Goal: Information Seeking & Learning: Get advice/opinions

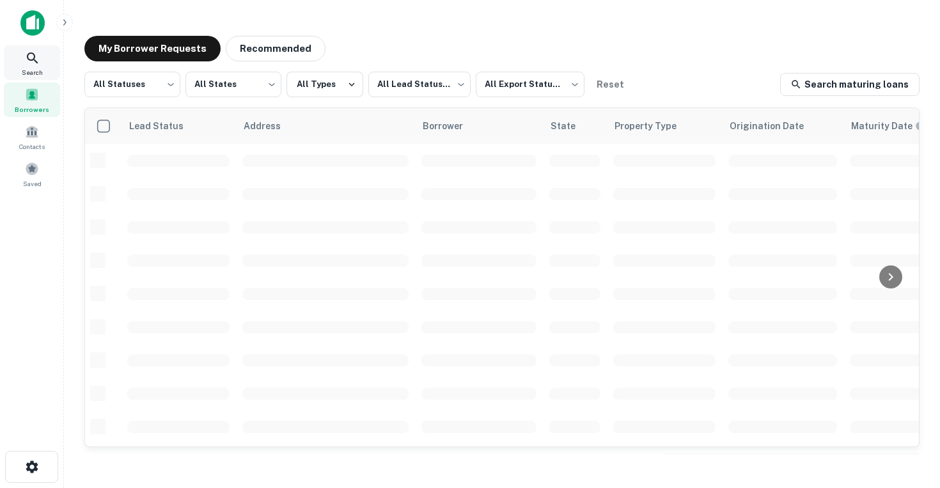
click at [32, 51] on icon at bounding box center [32, 58] width 15 height 15
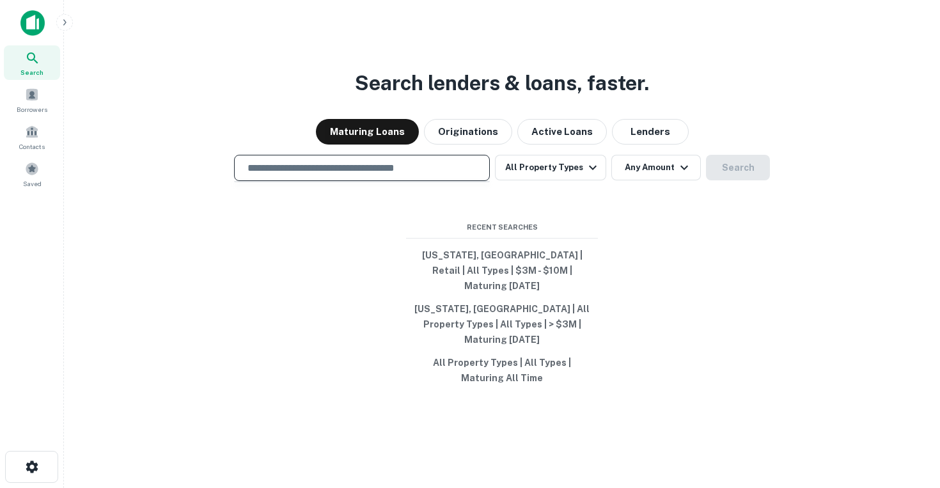
click at [280, 175] on input "text" at bounding box center [362, 168] width 244 height 15
type input "*****"
click at [576, 180] on button "All Property Types" at bounding box center [550, 168] width 111 height 26
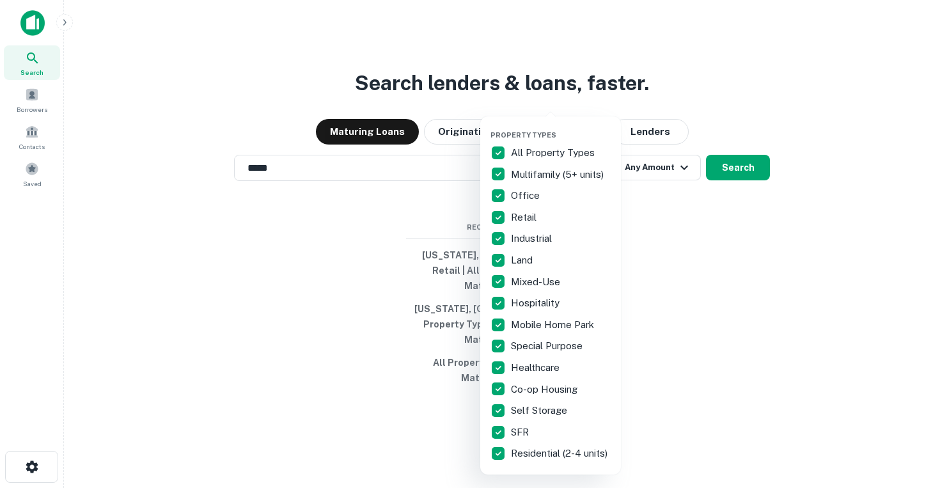
click at [551, 148] on p "All Property Types" at bounding box center [554, 152] width 86 height 15
click at [546, 172] on p "Multifamily (5+ units)" at bounding box center [558, 174] width 95 height 15
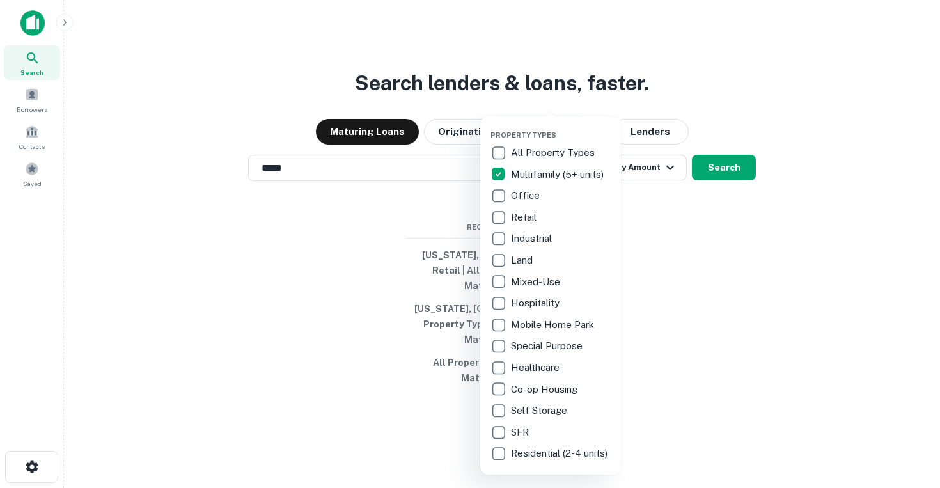
click at [522, 255] on p "Land" at bounding box center [523, 260] width 24 height 15
click at [552, 410] on p "Self Storage" at bounding box center [540, 410] width 59 height 15
click at [523, 433] on p "SFR" at bounding box center [521, 432] width 20 height 15
click at [523, 457] on p "Residential (2-4 units)" at bounding box center [560, 453] width 99 height 15
click at [720, 185] on div at bounding box center [470, 244] width 940 height 488
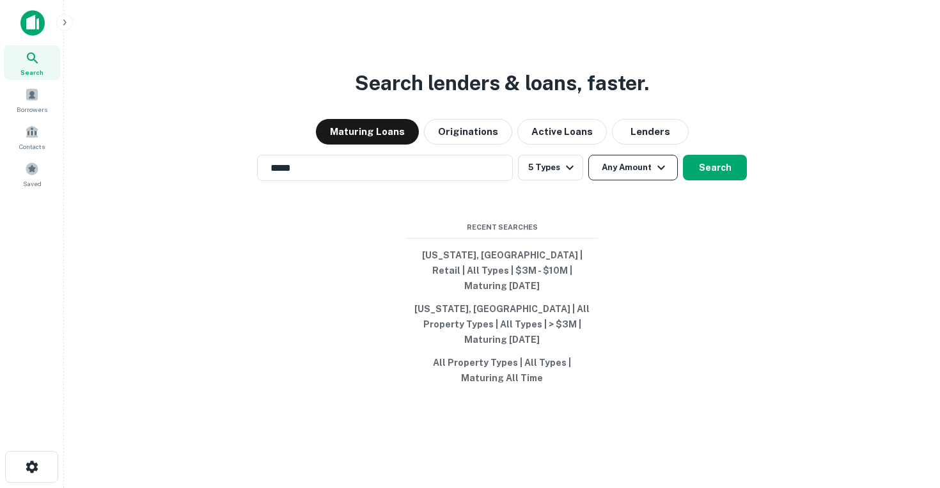
click at [650, 180] on button "Any Amount" at bounding box center [633, 168] width 90 height 26
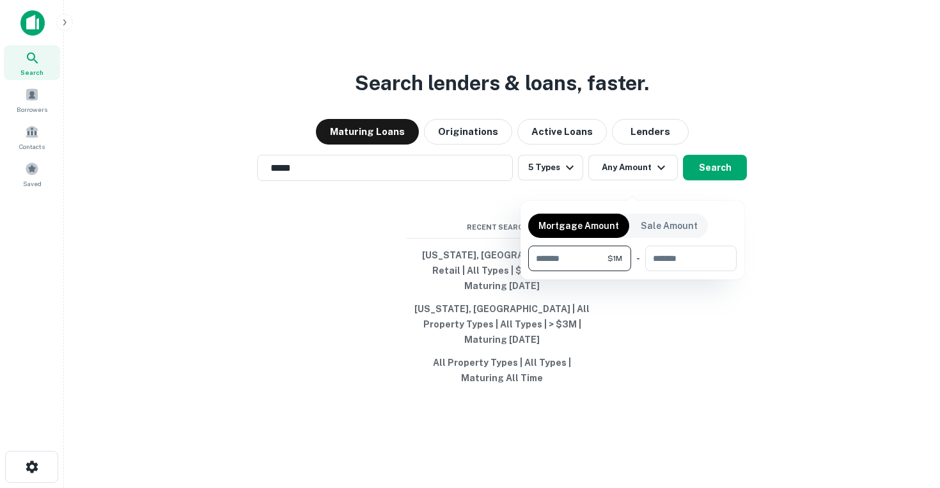
type input "*******"
click at [668, 182] on div at bounding box center [470, 244] width 940 height 488
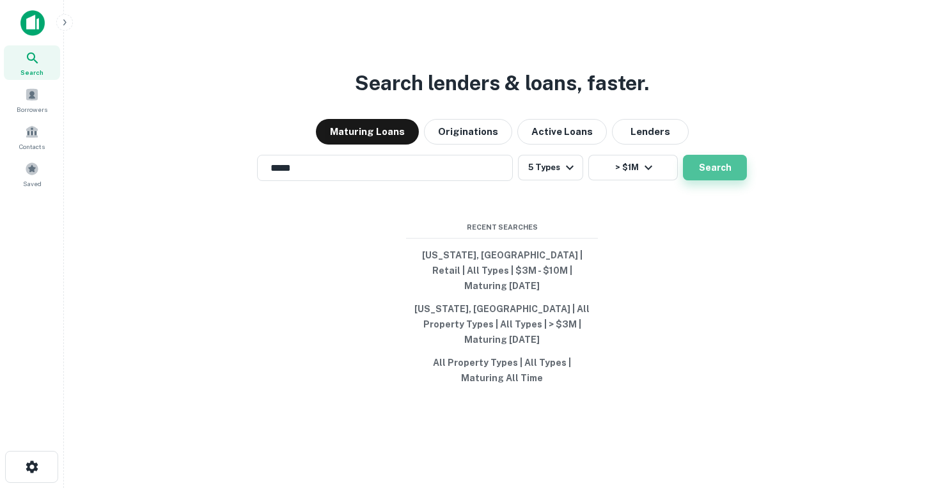
click at [717, 180] on button "Search" at bounding box center [715, 168] width 64 height 26
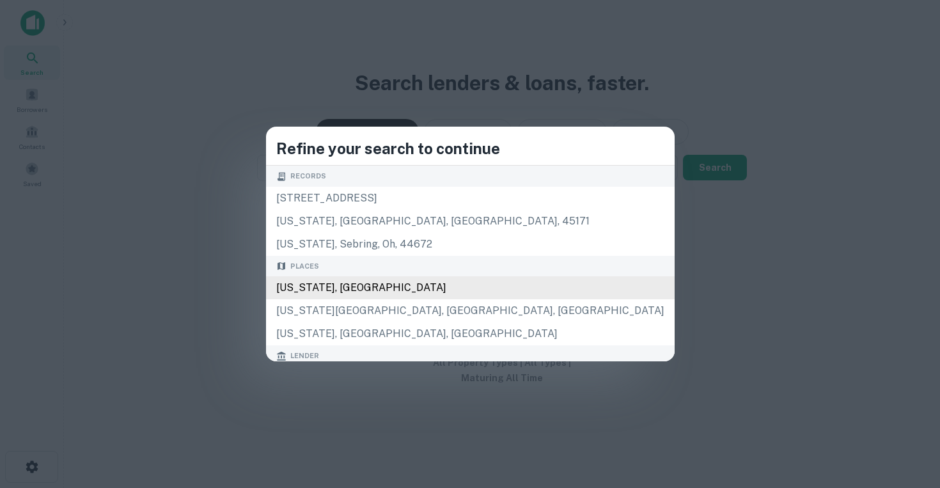
type input "**********"
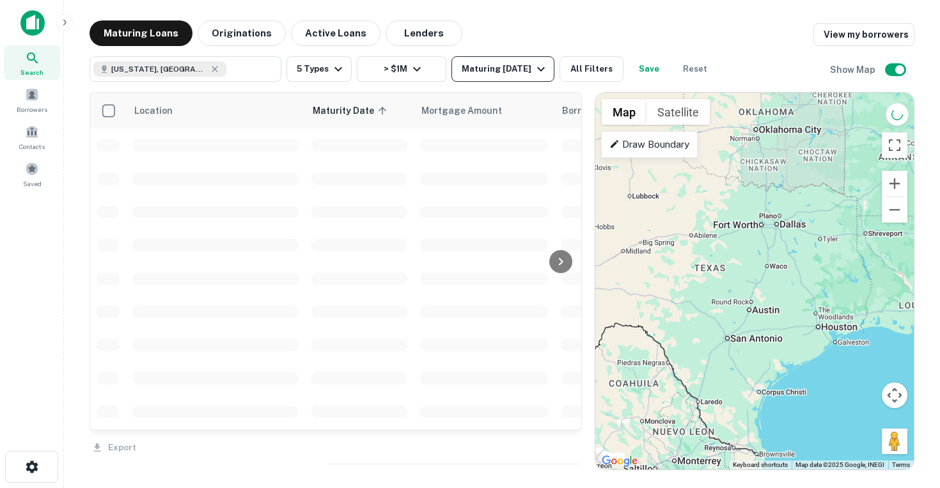
click at [524, 72] on div "Maturing [DATE]" at bounding box center [505, 68] width 87 height 15
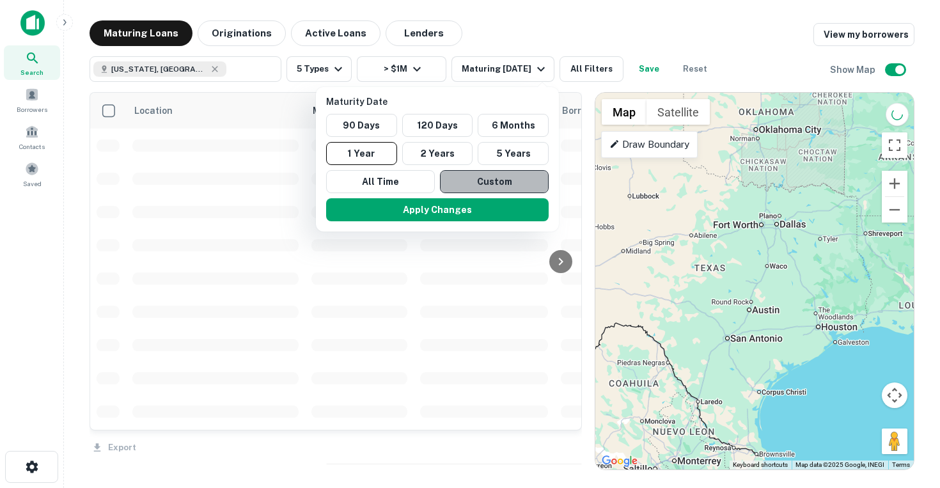
click at [473, 182] on button "Custom" at bounding box center [494, 181] width 109 height 23
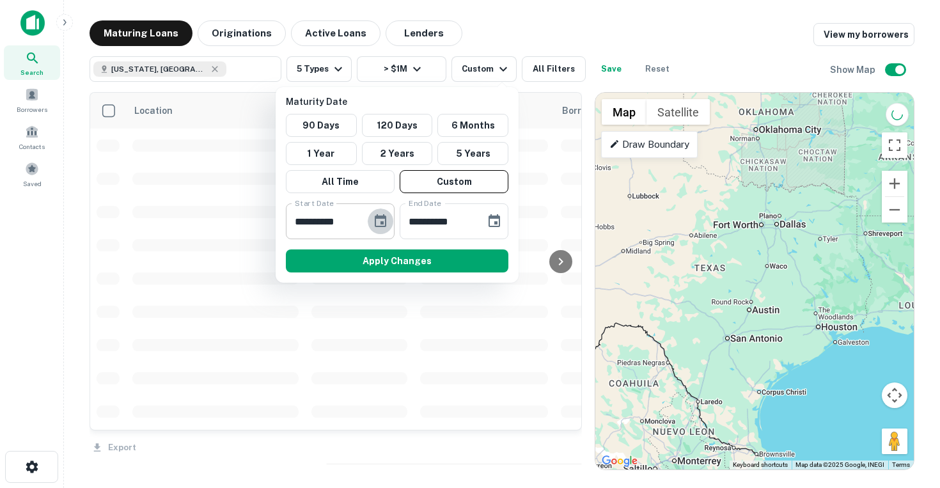
click at [379, 223] on icon "Choose date, selected date is Sep 9, 2025" at bounding box center [380, 221] width 15 height 15
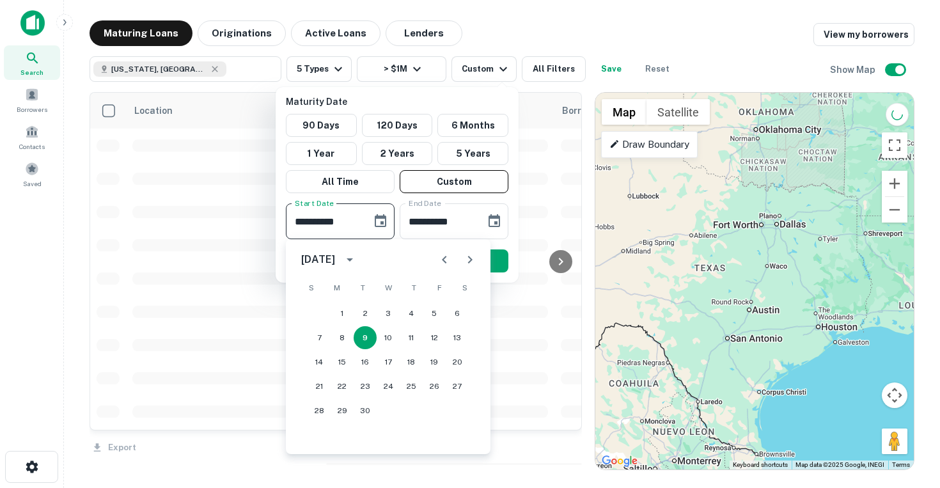
click at [469, 259] on icon "Next month" at bounding box center [469, 259] width 15 height 15
click at [386, 411] on button "31" at bounding box center [388, 410] width 23 height 23
type input "**********"
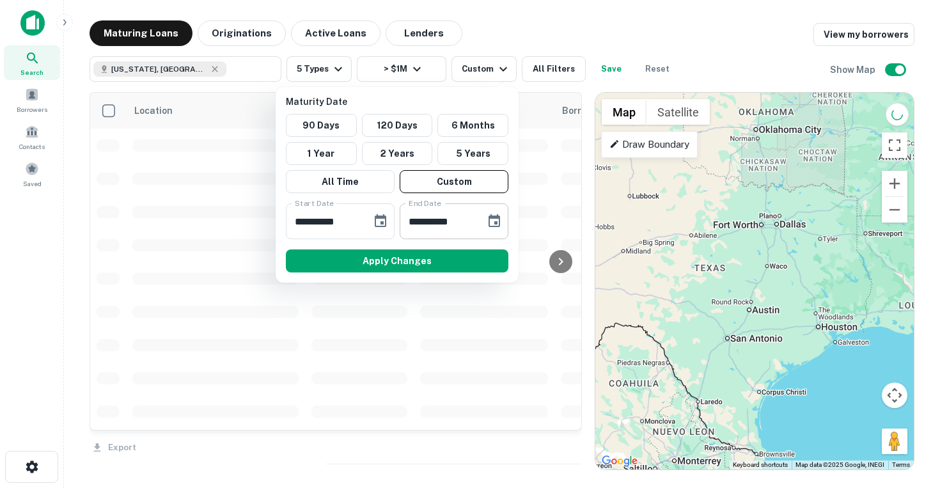
click at [493, 222] on icon "Choose date, selected date is Mar 8, 2026" at bounding box center [494, 221] width 15 height 15
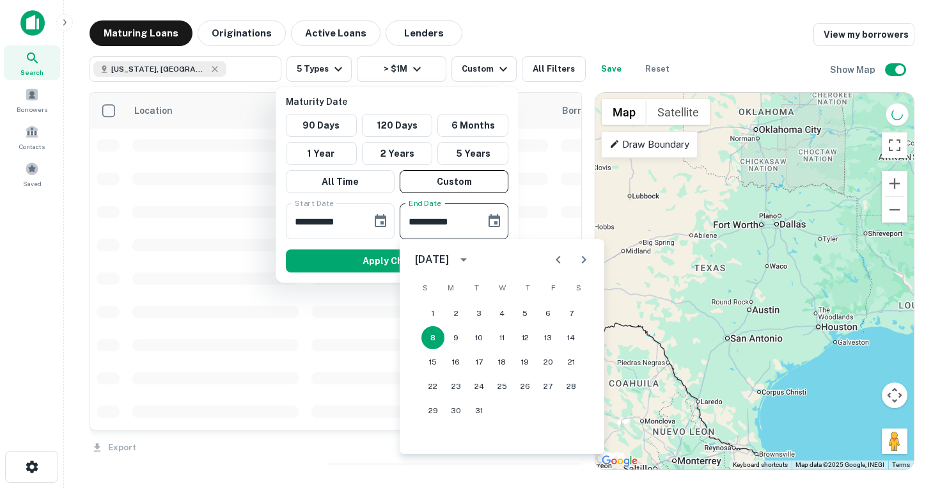
click at [563, 258] on icon "Previous month" at bounding box center [558, 259] width 15 height 15
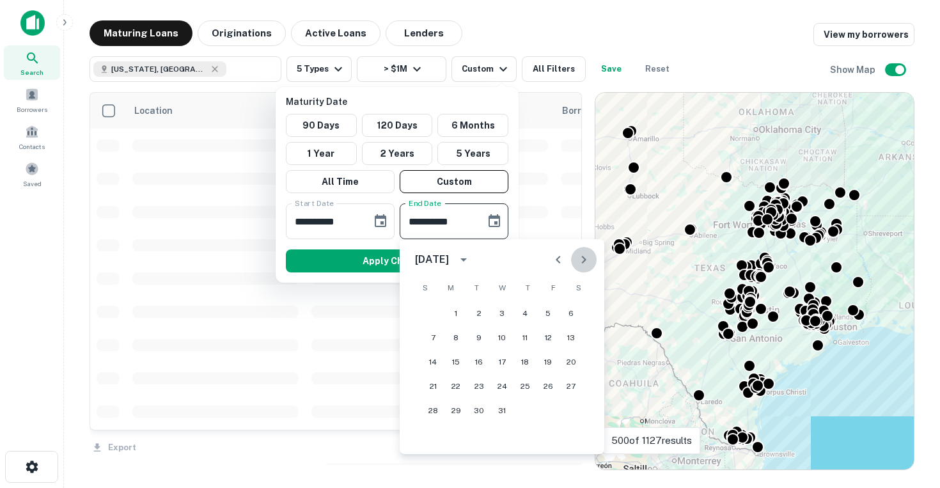
click at [578, 264] on icon "Next month" at bounding box center [583, 259] width 15 height 15
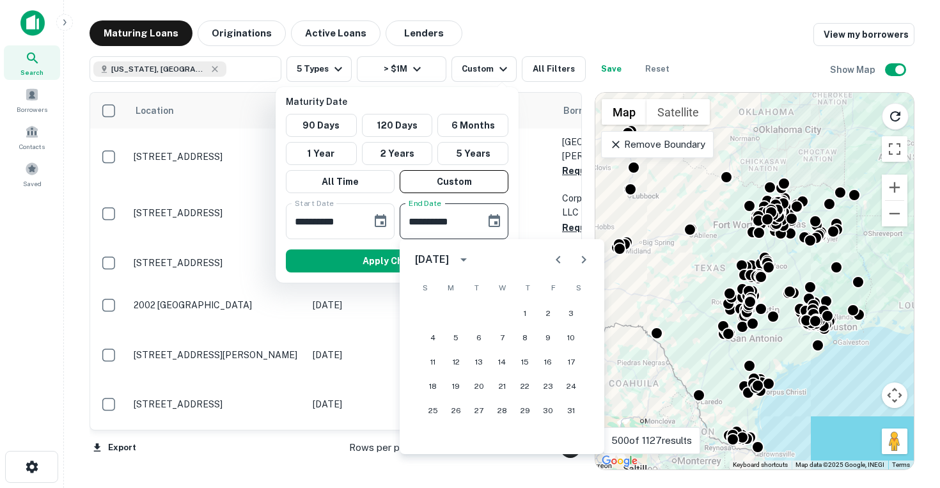
click at [590, 256] on icon "Next month" at bounding box center [583, 259] width 15 height 15
click at [564, 385] on button "28" at bounding box center [571, 386] width 23 height 23
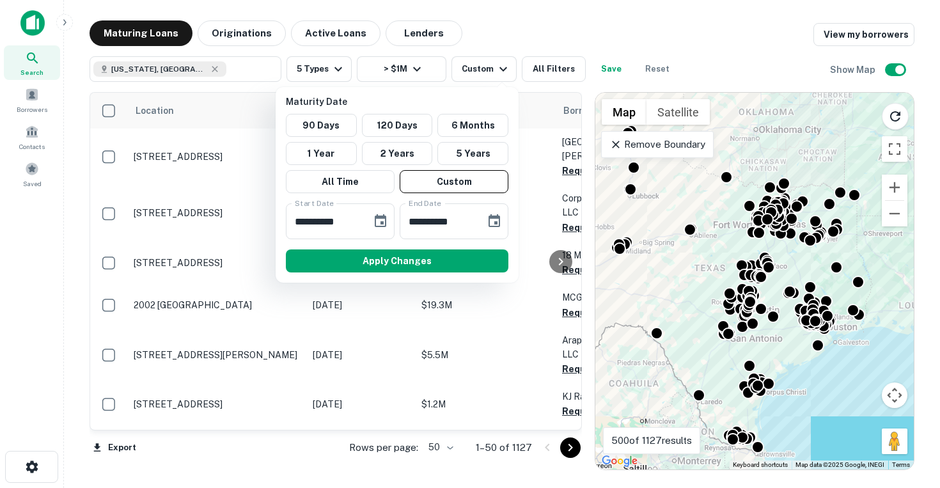
type input "**********"
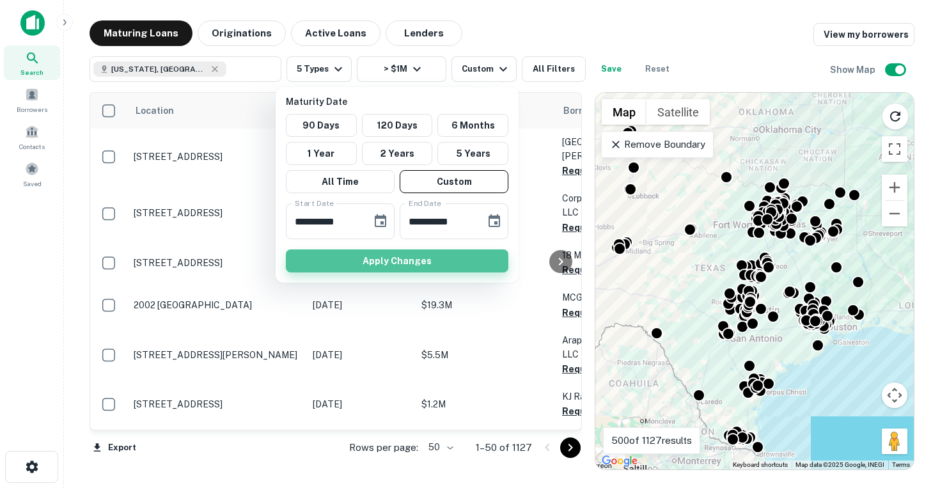
click at [434, 258] on button "Apply Changes" at bounding box center [397, 260] width 223 height 23
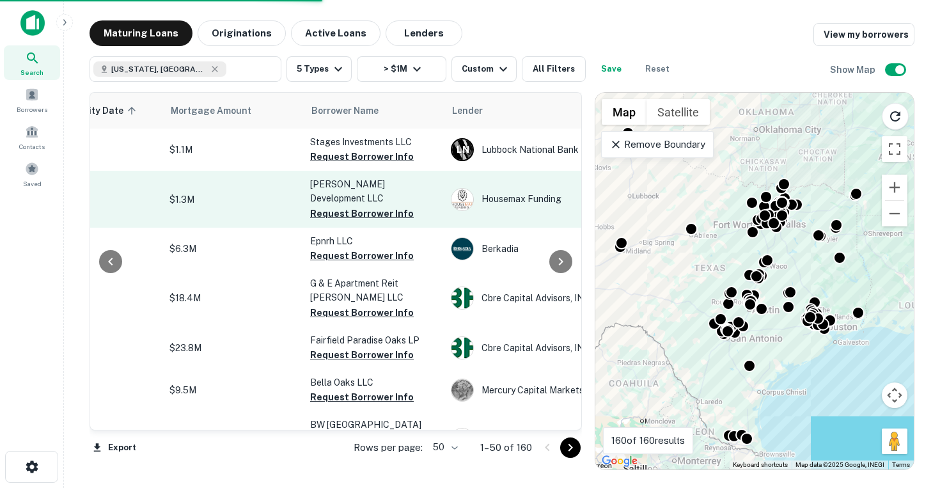
scroll to position [0, 256]
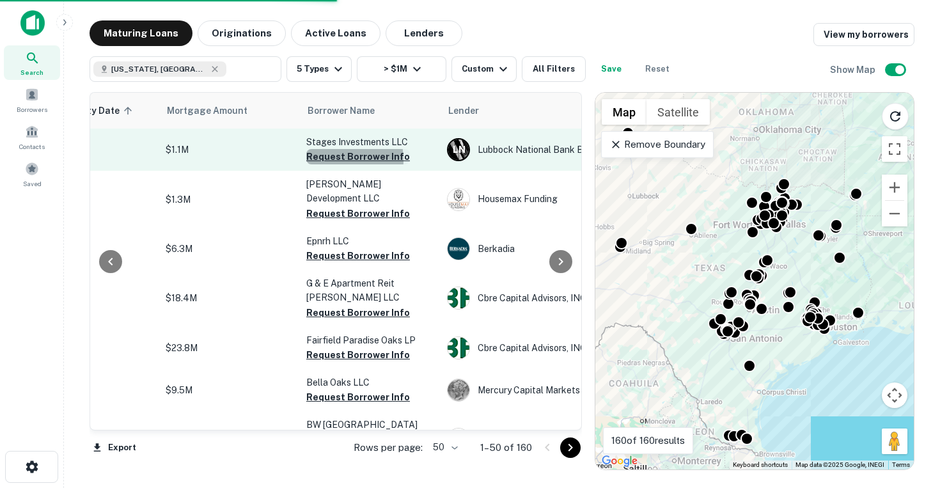
click at [330, 160] on button "Request Borrower Info" at bounding box center [358, 156] width 104 height 15
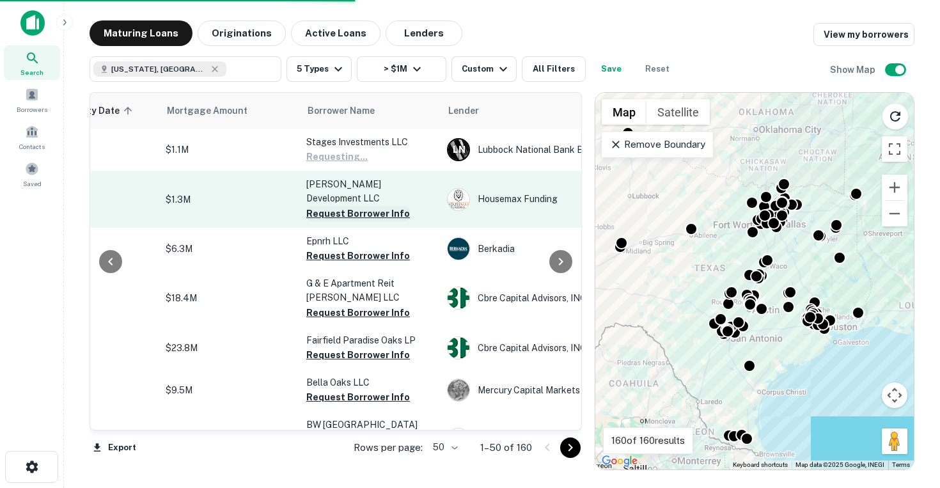
click at [331, 206] on button "Request Borrower Info" at bounding box center [358, 213] width 104 height 15
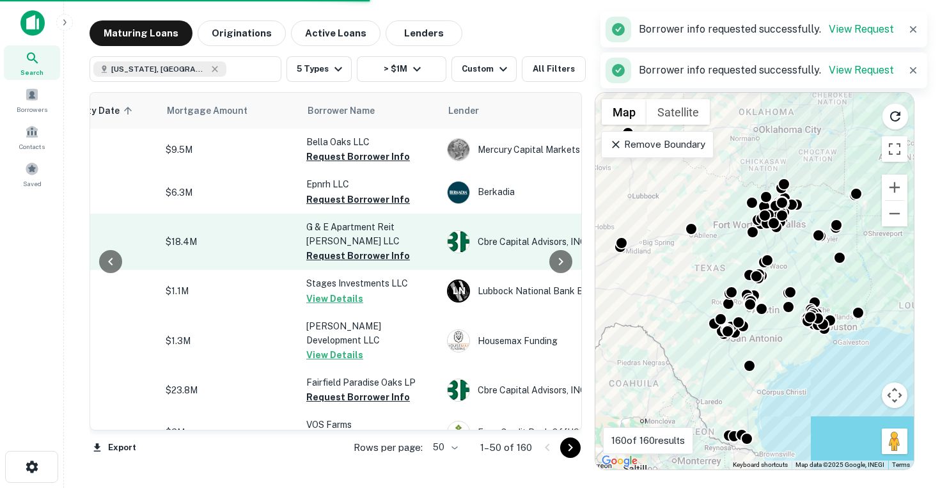
click at [336, 242] on p "G & E Apartment Reit [PERSON_NAME] LLC" at bounding box center [370, 234] width 128 height 28
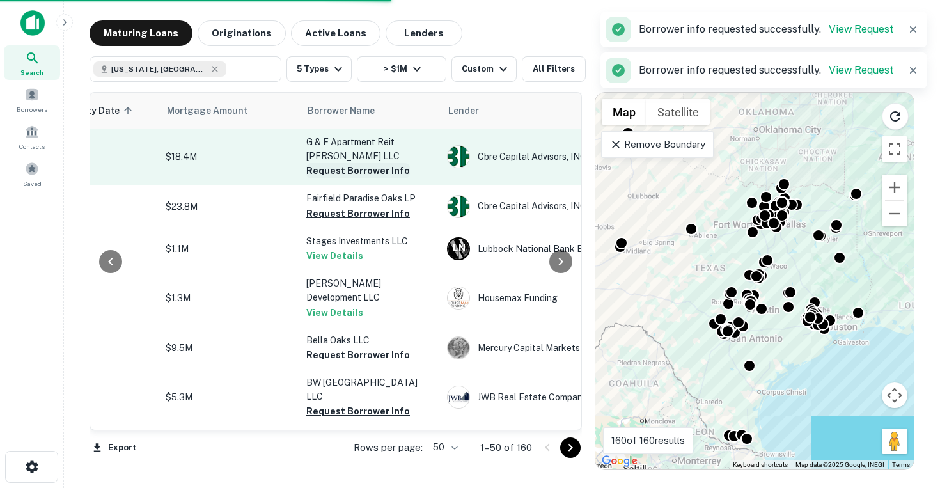
click at [349, 174] on button "Request Borrower Info" at bounding box center [358, 170] width 104 height 15
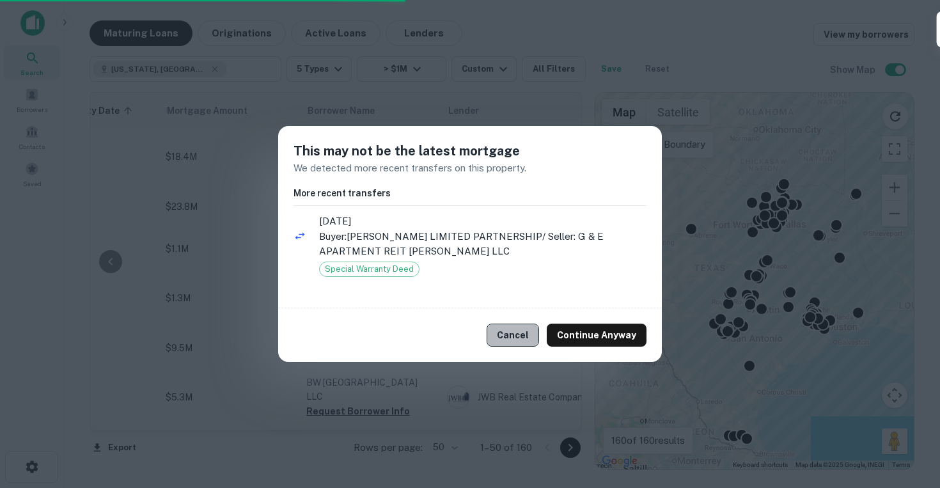
click at [526, 339] on button "Cancel" at bounding box center [513, 335] width 52 height 23
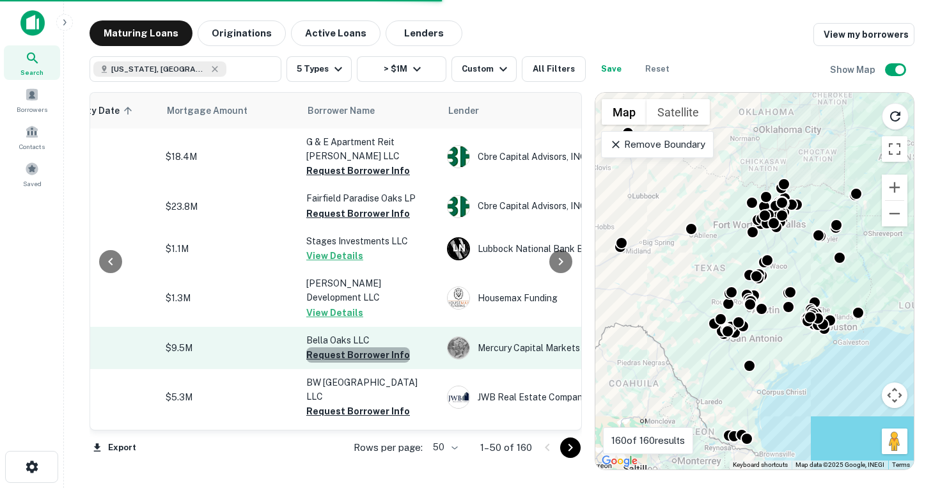
click at [370, 347] on button "Request Borrower Info" at bounding box center [358, 354] width 104 height 15
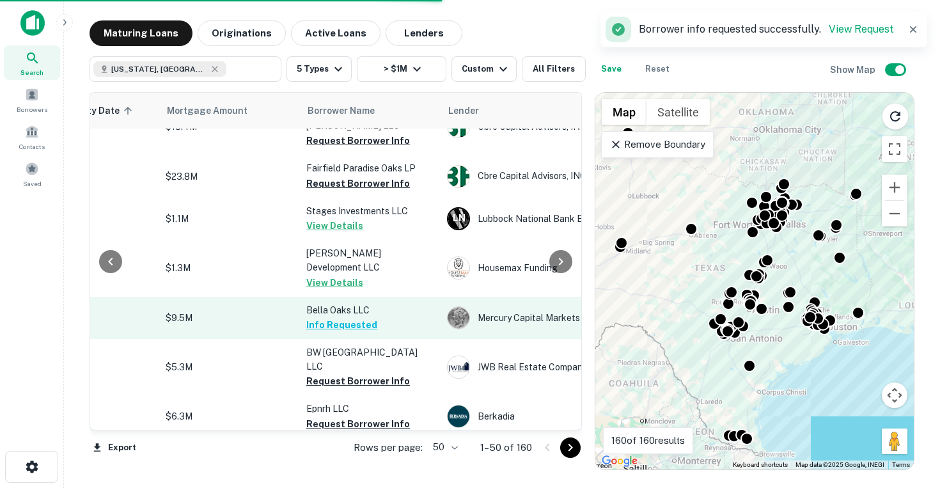
scroll to position [34, 256]
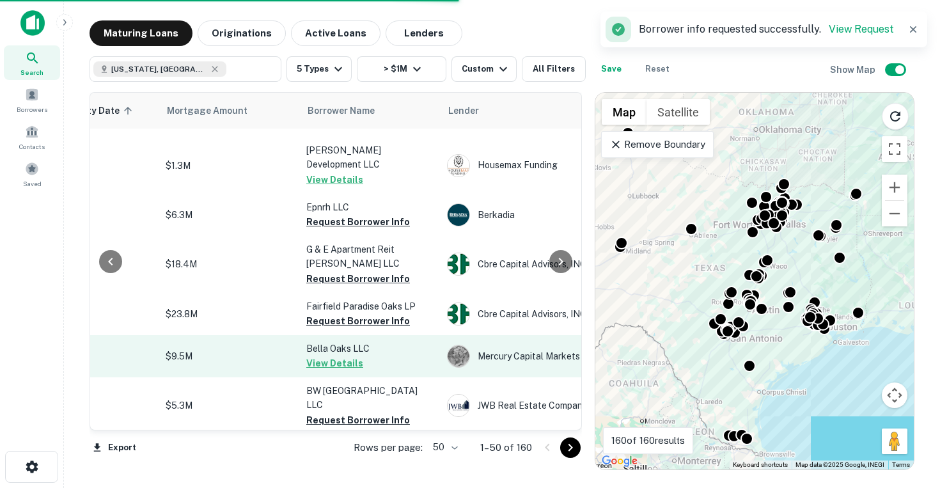
click at [355, 356] on button "View Details" at bounding box center [334, 363] width 57 height 15
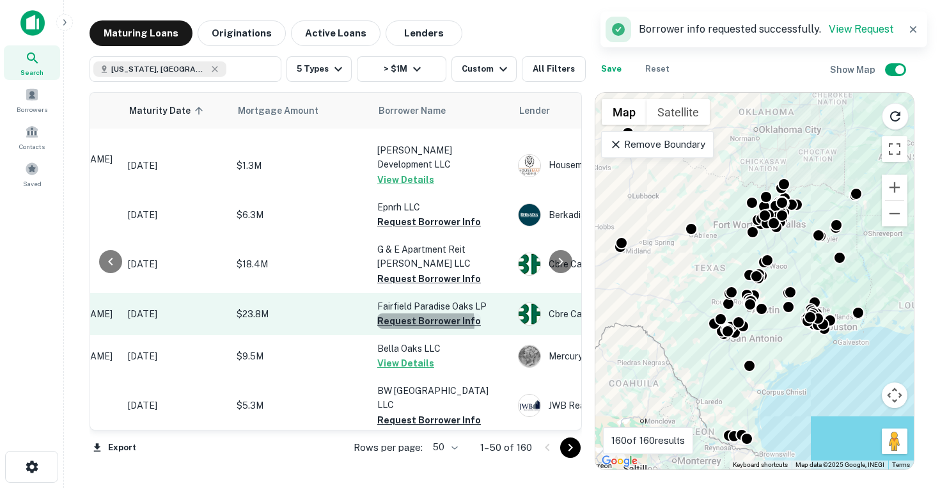
click at [412, 313] on button "Request Borrower Info" at bounding box center [429, 320] width 104 height 15
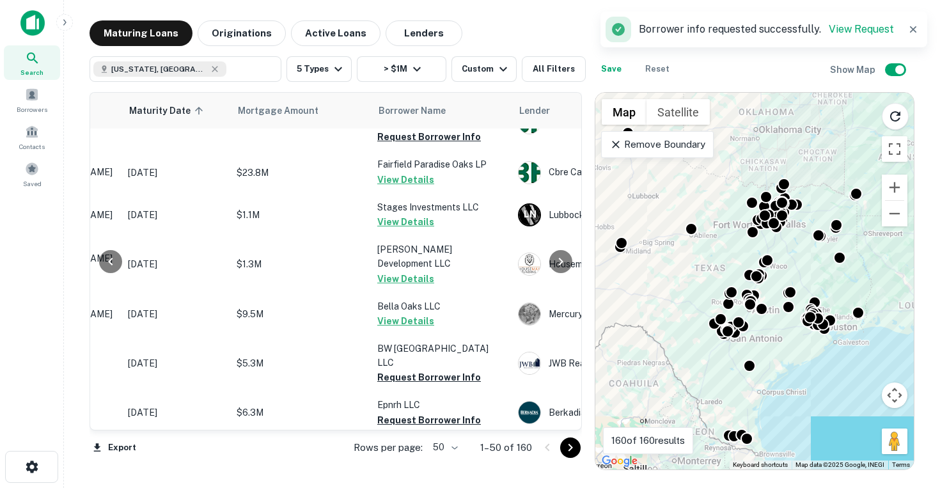
click at [423, 271] on button "View Details" at bounding box center [405, 278] width 57 height 15
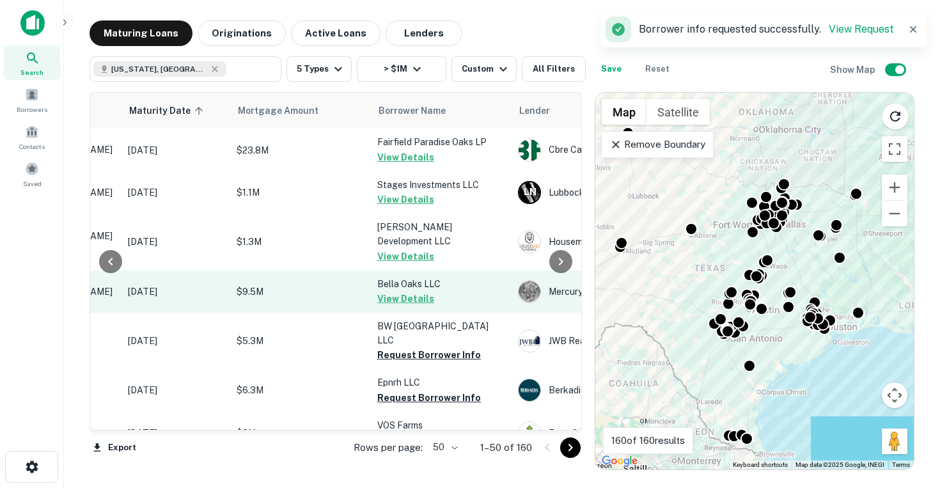
scroll to position [71, 185]
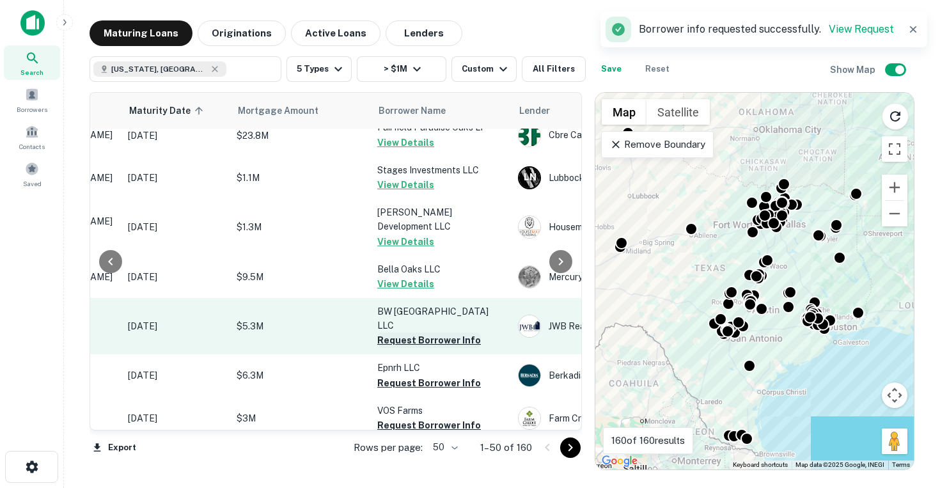
click at [434, 333] on button "Request Borrower Info" at bounding box center [429, 340] width 104 height 15
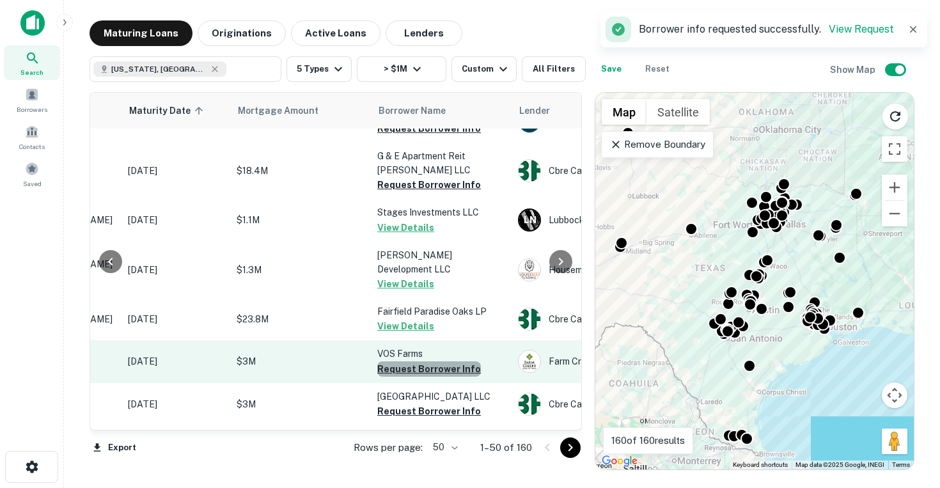
click at [436, 361] on button "Request Borrower Info" at bounding box center [429, 368] width 104 height 15
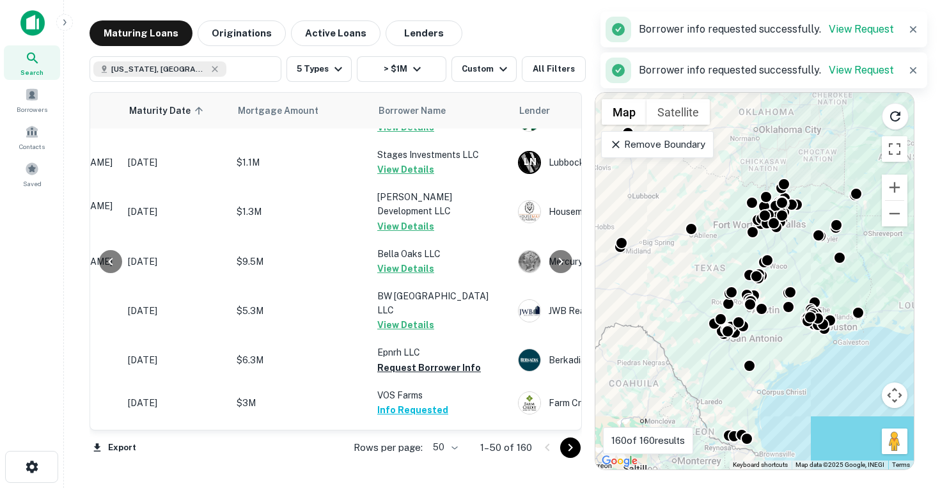
scroll to position [89, 185]
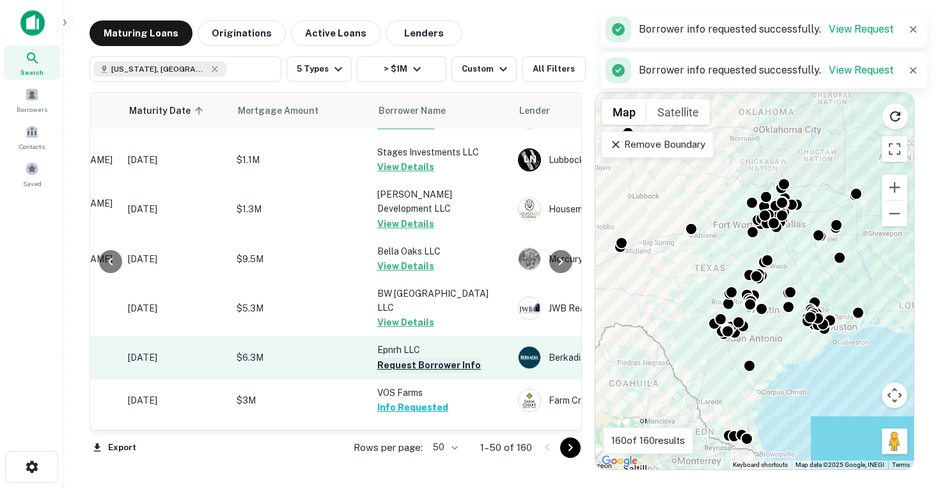
click at [430, 358] on button "Request Borrower Info" at bounding box center [429, 365] width 104 height 15
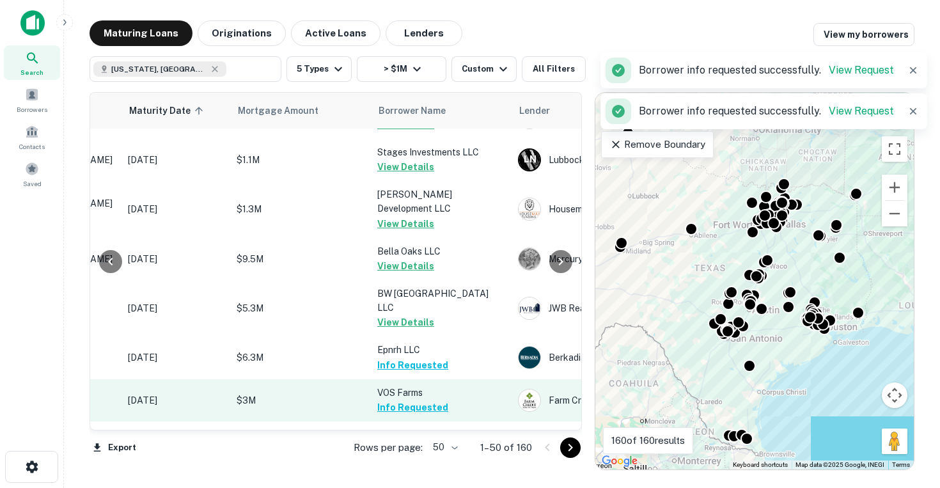
scroll to position [154, 185]
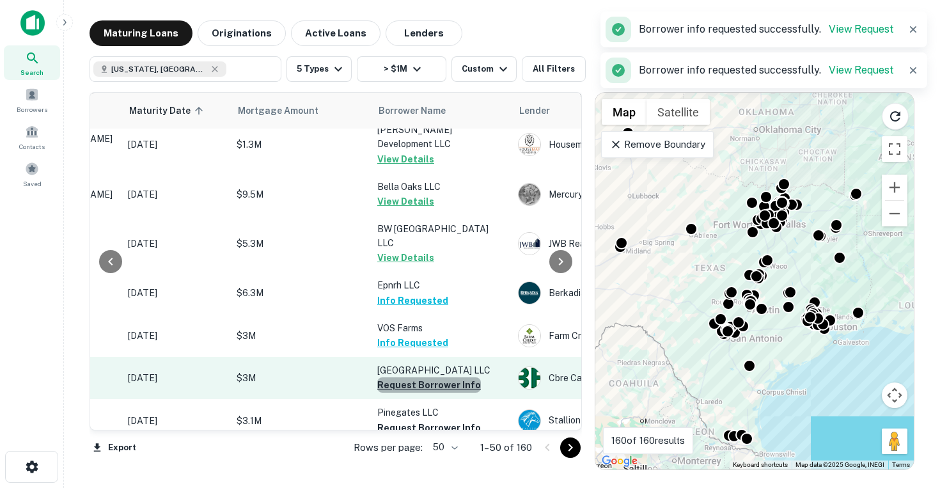
click at [436, 377] on button "Request Borrower Info" at bounding box center [429, 384] width 104 height 15
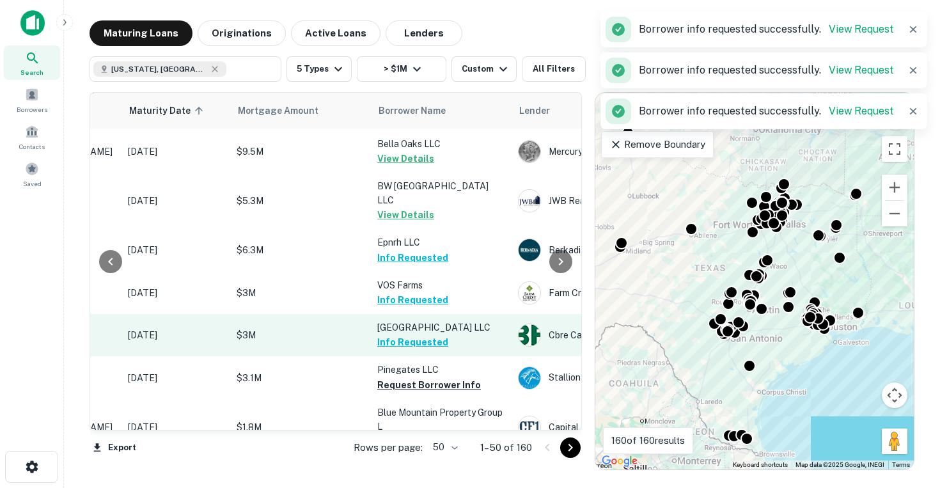
scroll to position [205, 185]
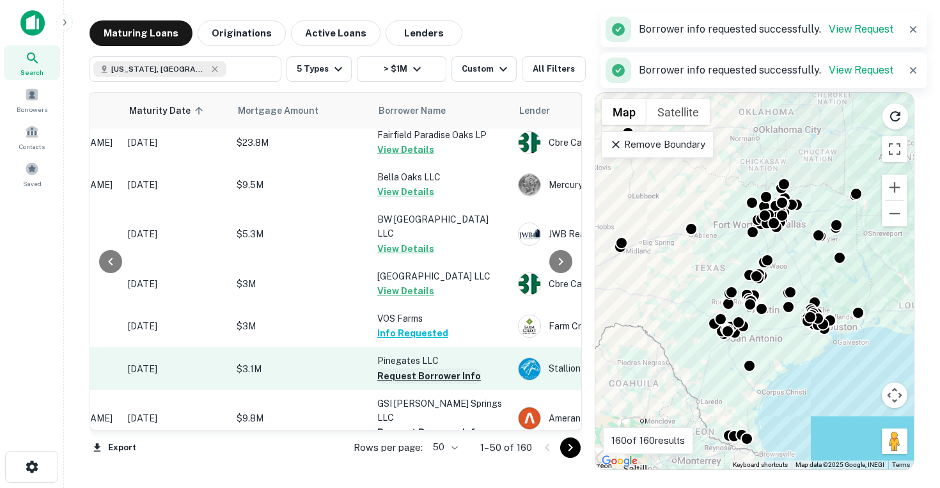
click at [429, 368] on button "Request Borrower Info" at bounding box center [429, 375] width 104 height 15
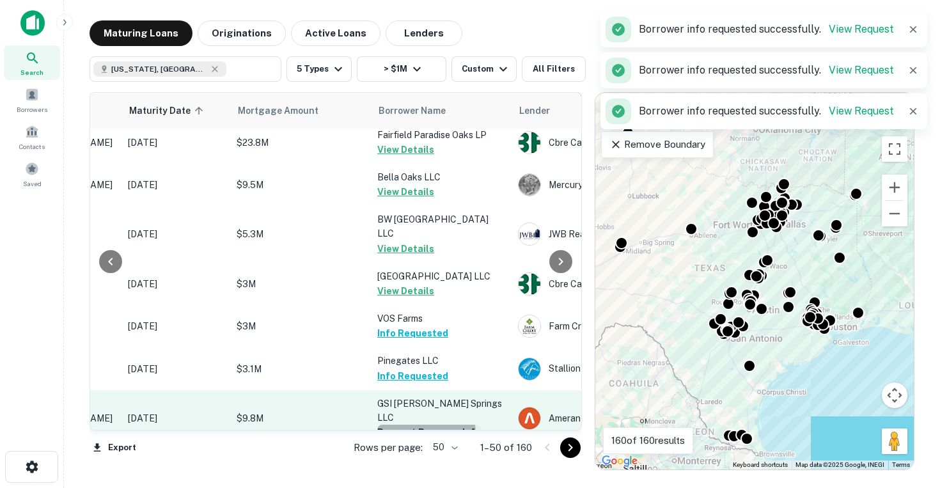
click at [426, 425] on button "Request Borrower Info" at bounding box center [429, 432] width 104 height 15
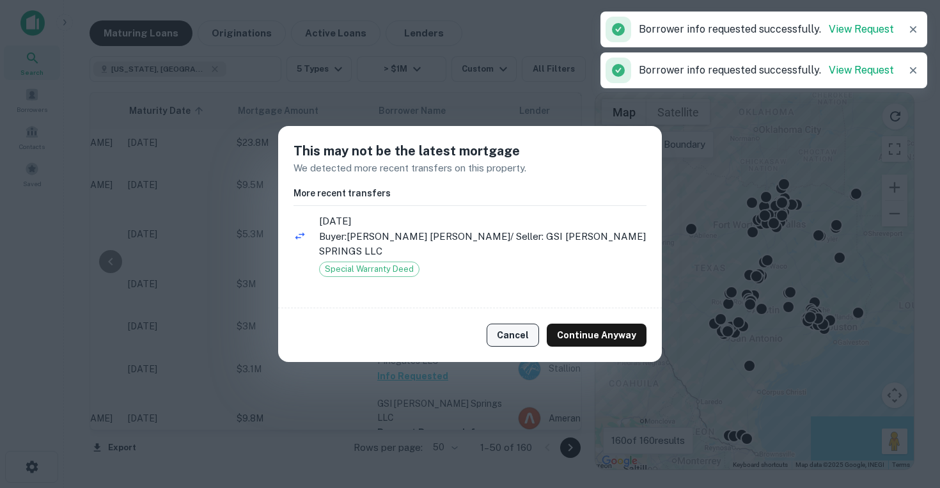
click at [522, 330] on button "Cancel" at bounding box center [513, 335] width 52 height 23
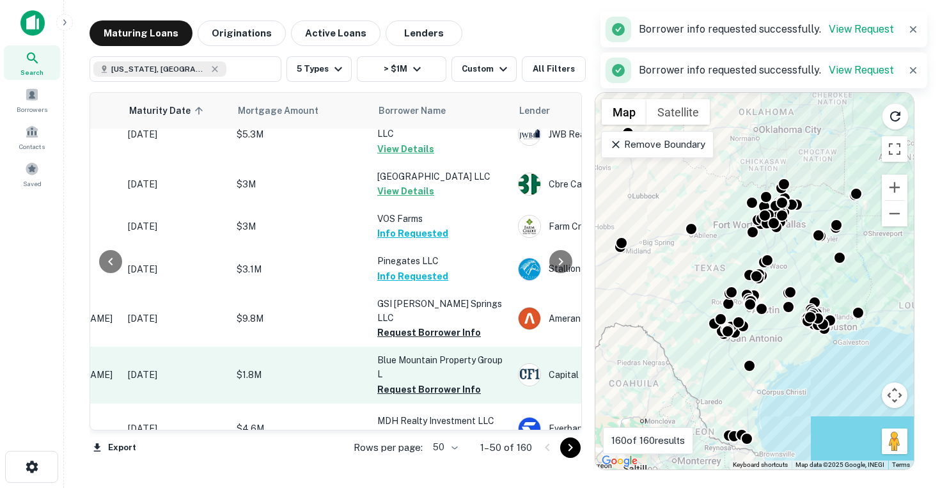
scroll to position [306, 185]
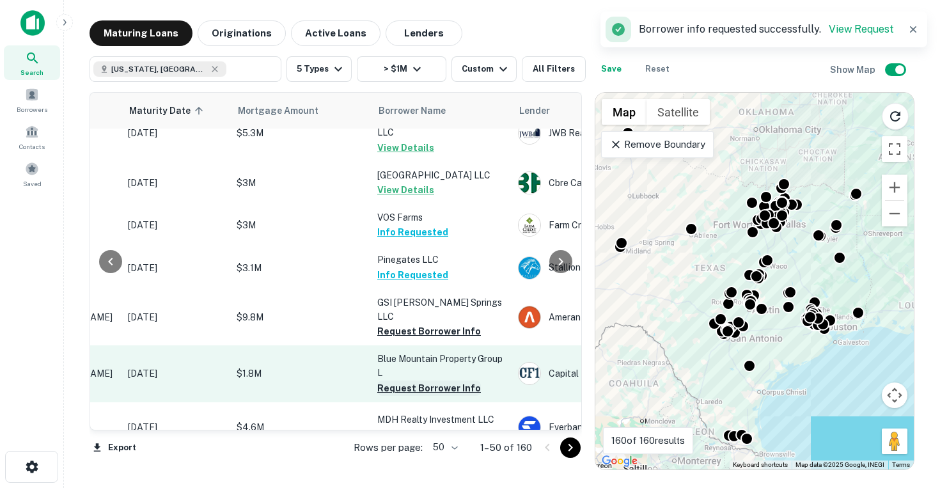
click at [426, 381] on button "Request Borrower Info" at bounding box center [429, 388] width 104 height 15
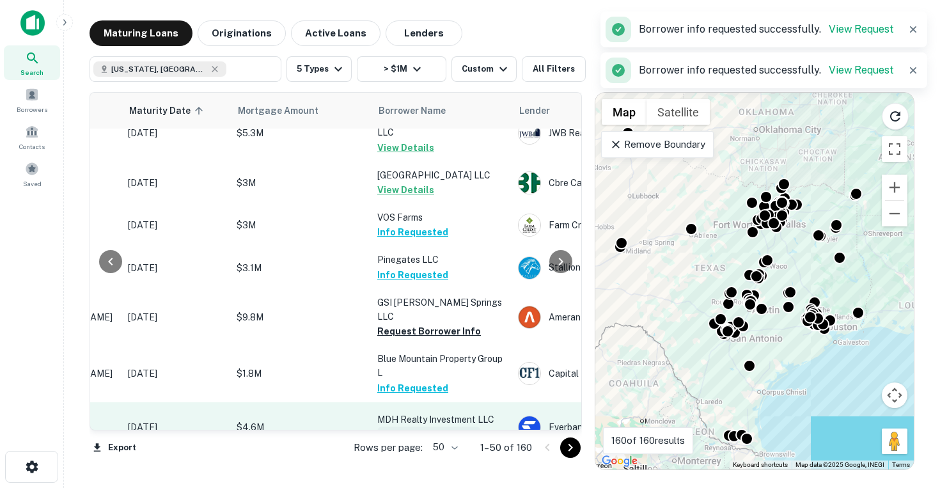
click at [428, 427] on button "Request Borrower Info" at bounding box center [429, 434] width 104 height 15
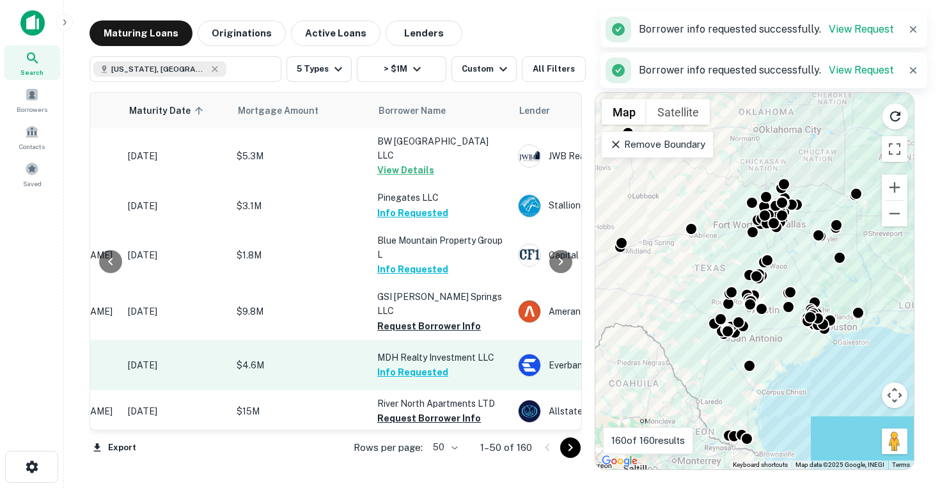
scroll to position [395, 185]
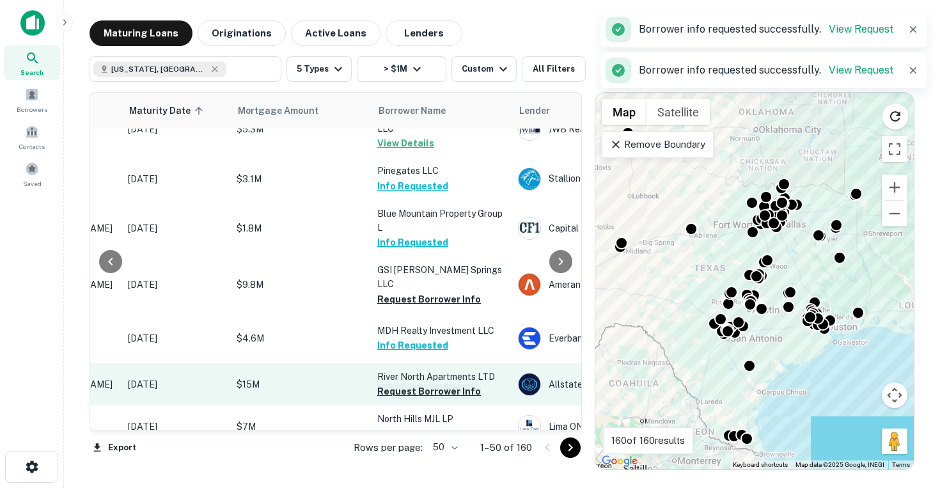
click at [414, 384] on button "Request Borrower Info" at bounding box center [429, 391] width 104 height 15
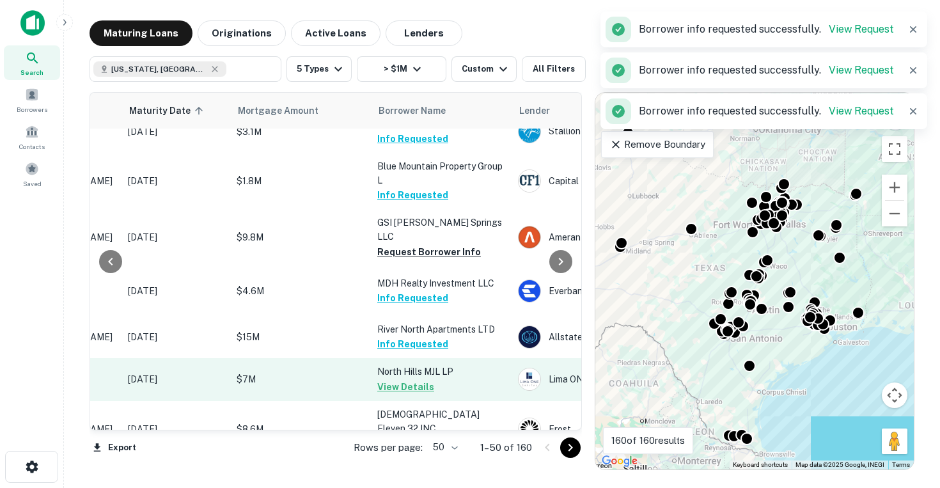
scroll to position [450, 185]
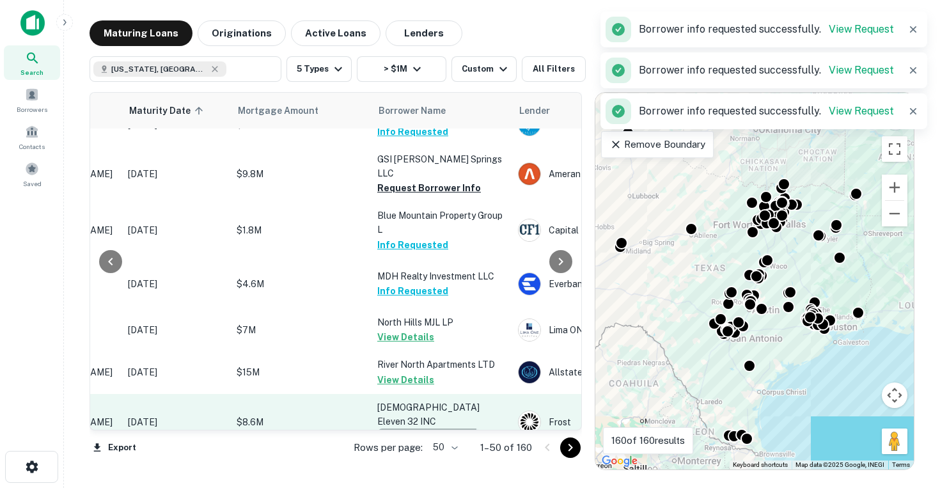
click at [424, 429] on button "Request Borrower Info" at bounding box center [429, 436] width 104 height 15
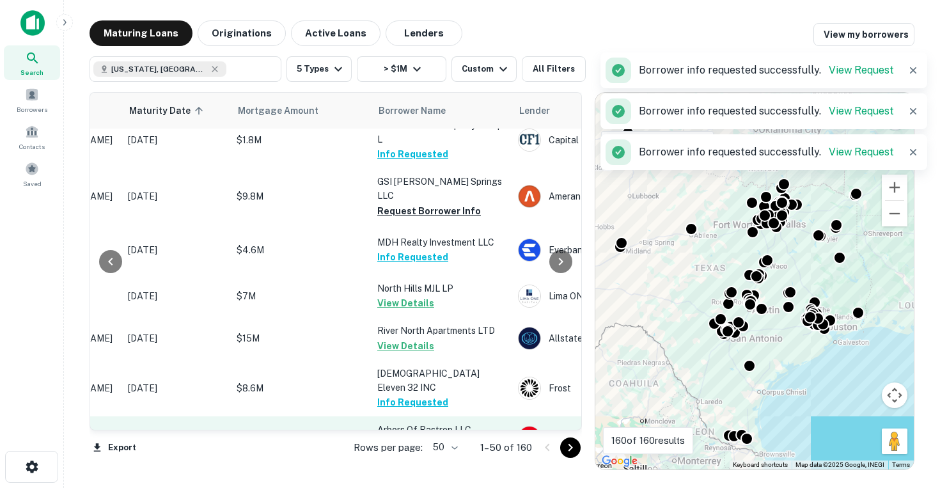
click at [431, 437] on button "Request Borrower Info" at bounding box center [429, 444] width 104 height 15
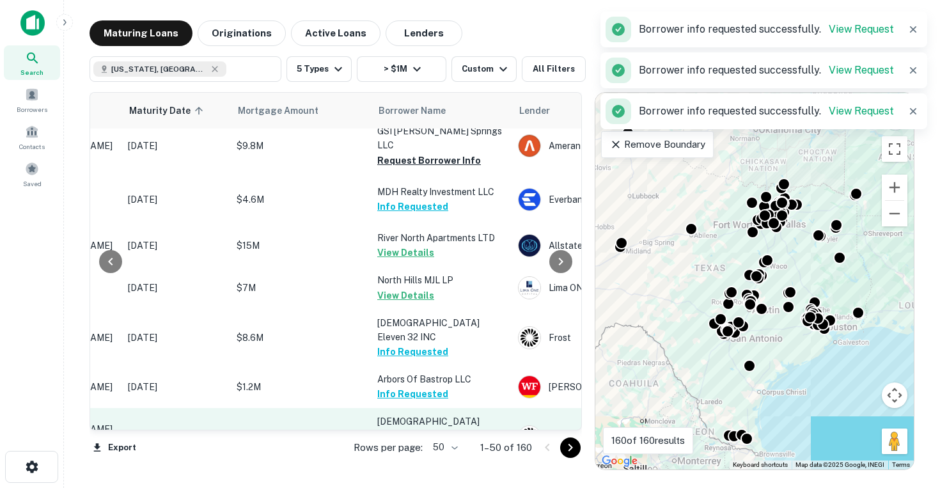
click at [426, 443] on button "Request Borrower Info" at bounding box center [429, 450] width 104 height 15
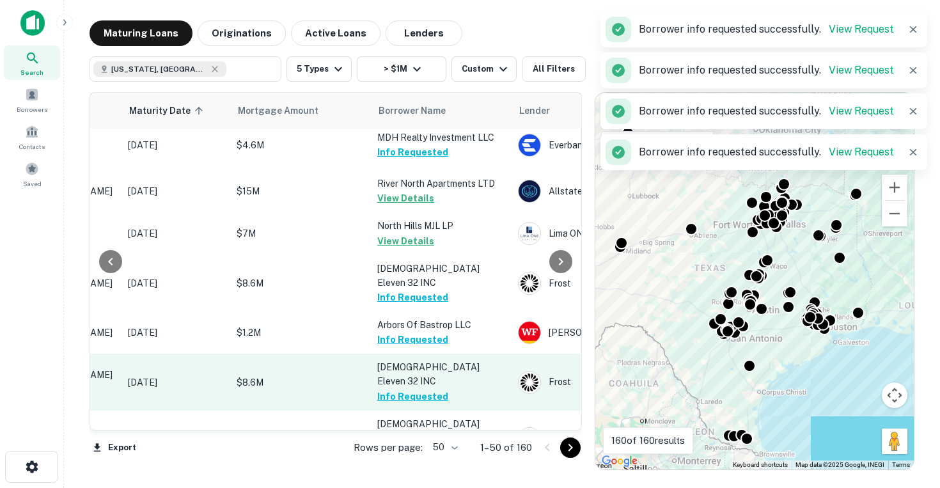
scroll to position [591, 185]
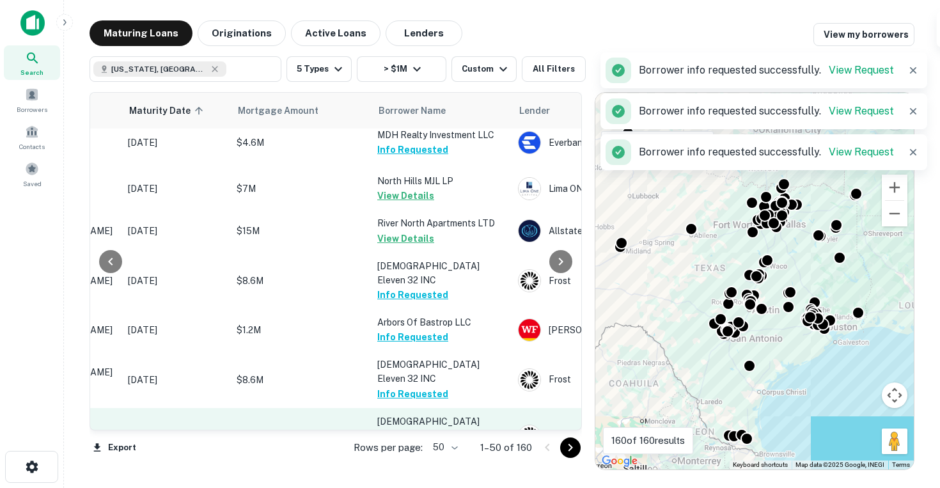
click at [423, 443] on button "Request Borrower Info" at bounding box center [429, 450] width 104 height 15
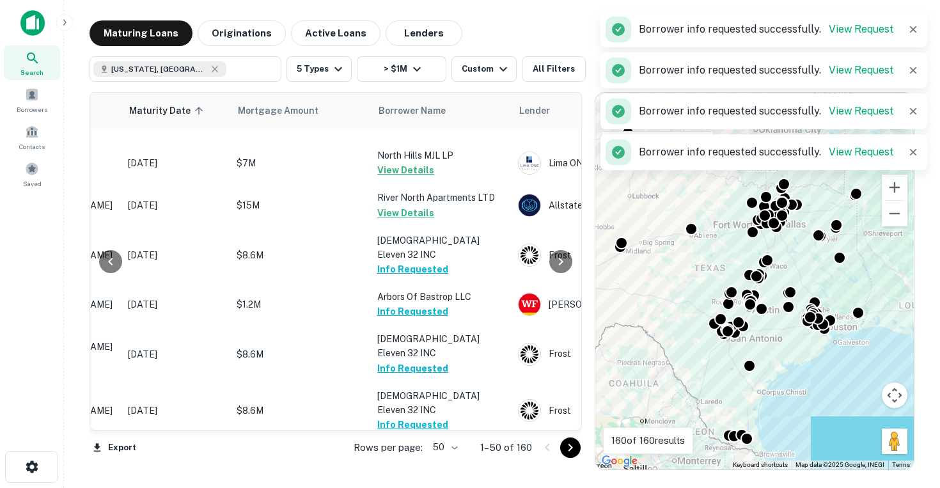
click at [441, 460] on button "Request Borrower Info" at bounding box center [429, 467] width 104 height 15
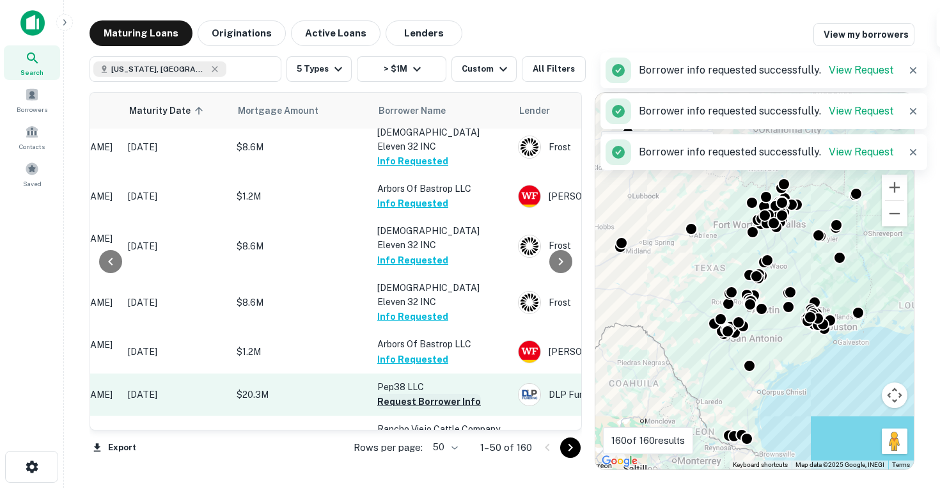
scroll to position [734, 185]
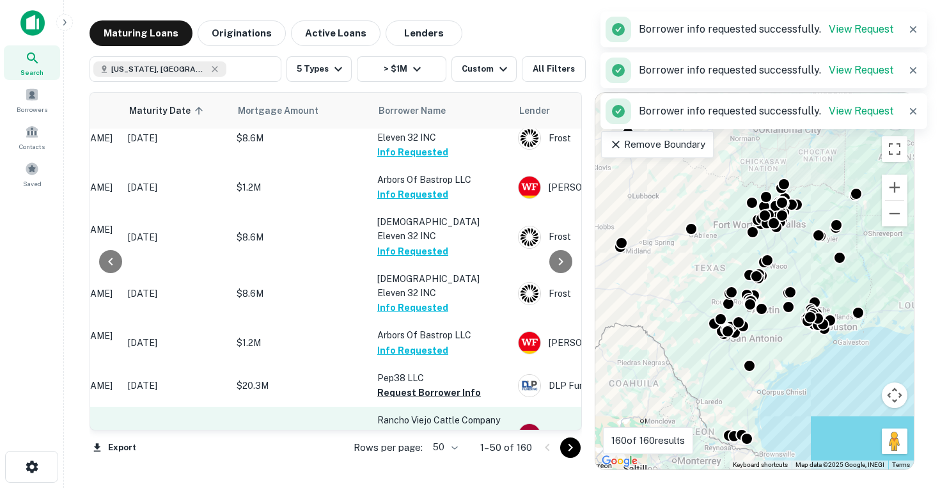
click at [425, 441] on button "Request Borrower Info" at bounding box center [429, 448] width 104 height 15
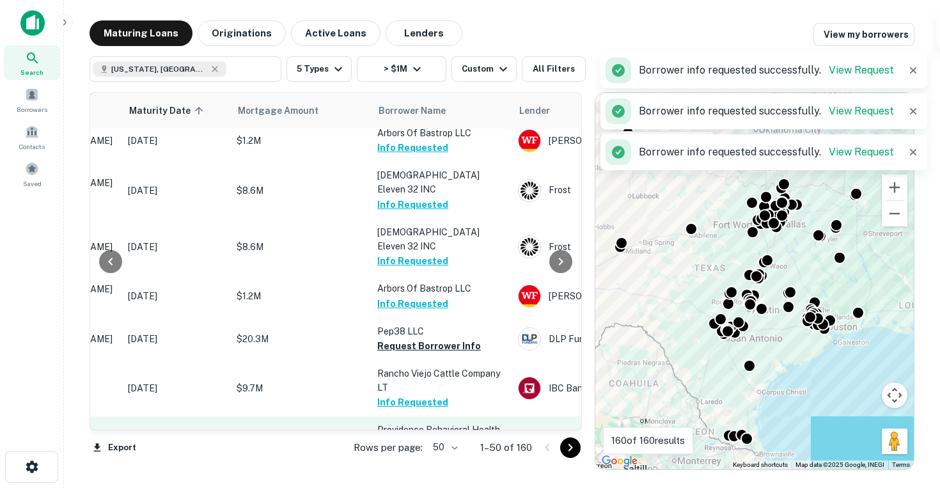
scroll to position [782, 185]
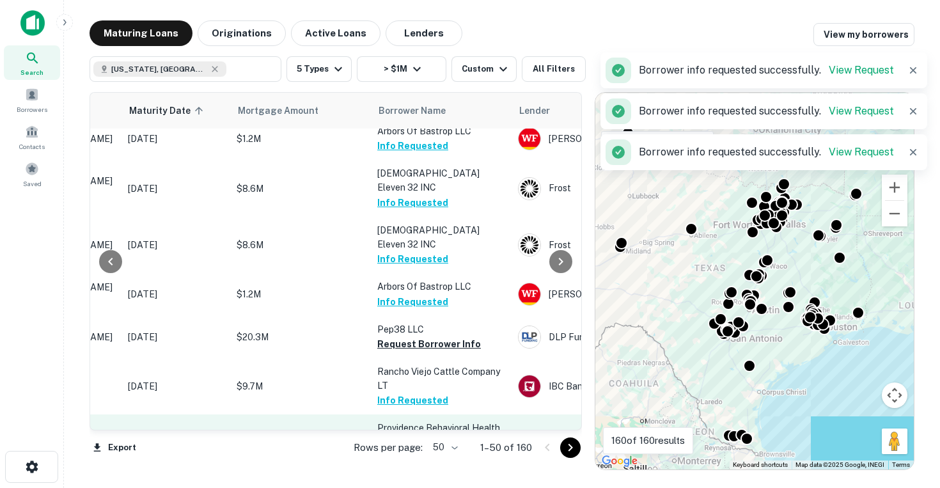
click at [423, 450] on button "Request Borrower Info" at bounding box center [429, 457] width 104 height 15
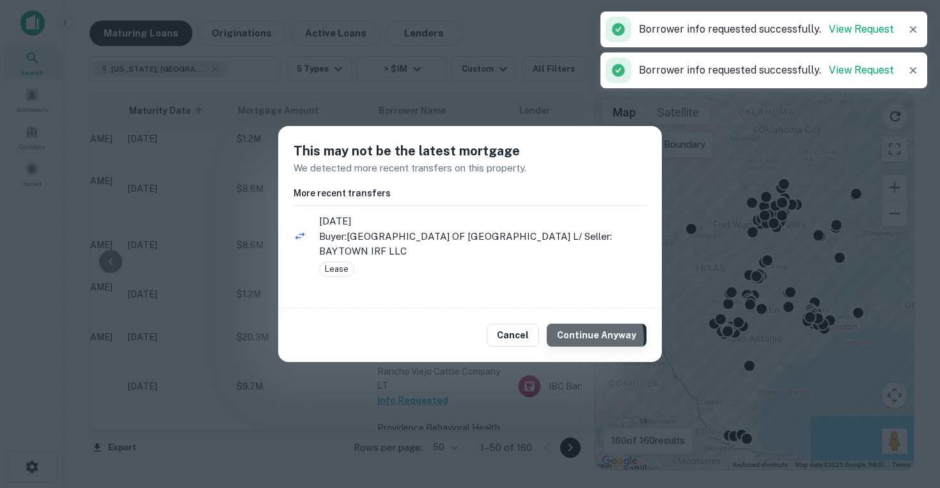
click at [592, 338] on button "Continue Anyway" at bounding box center [597, 335] width 100 height 23
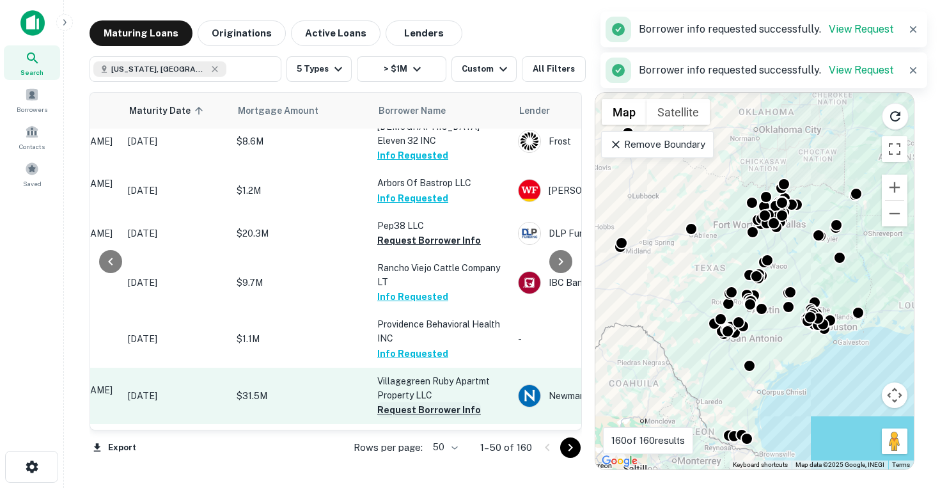
scroll to position [891, 185]
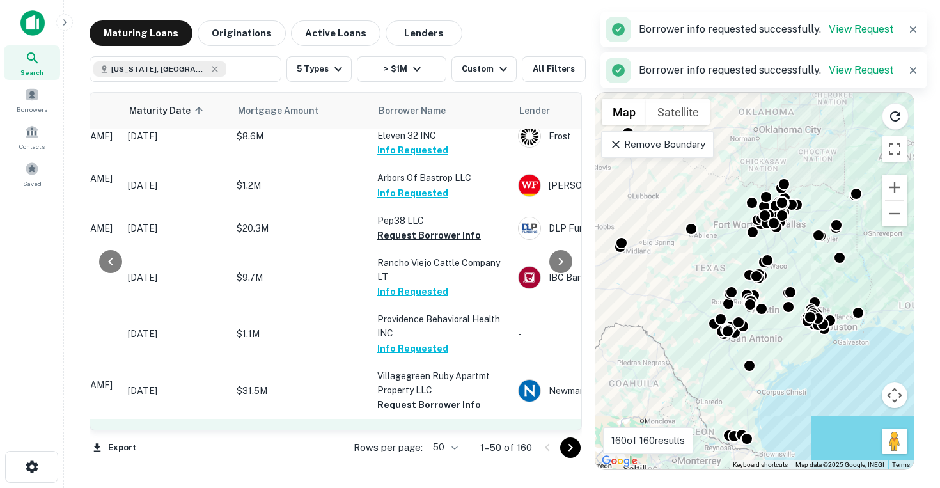
click at [422, 441] on button "Request Borrower Info" at bounding box center [429, 448] width 104 height 15
click at [422, 484] on button "Request Borrower Info" at bounding box center [429, 491] width 104 height 15
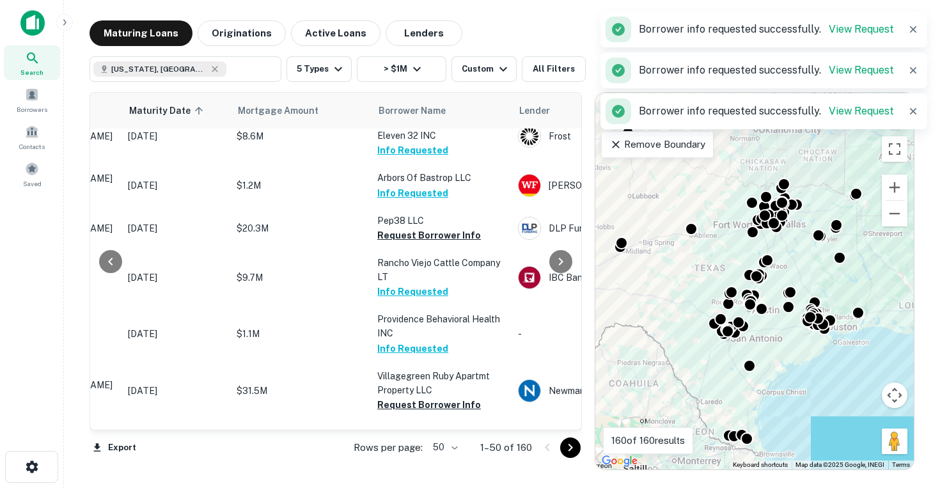
scroll to position [963, 185]
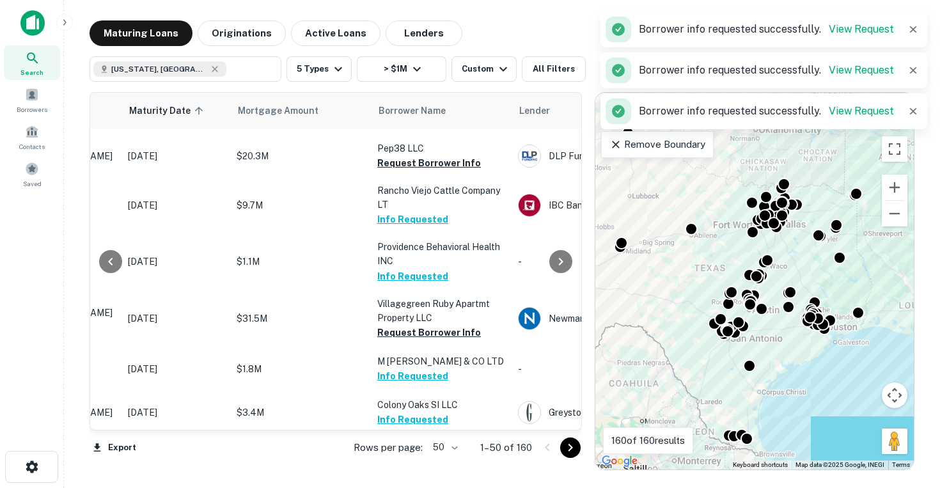
click at [413, 455] on button "Request Borrower Info" at bounding box center [429, 462] width 104 height 15
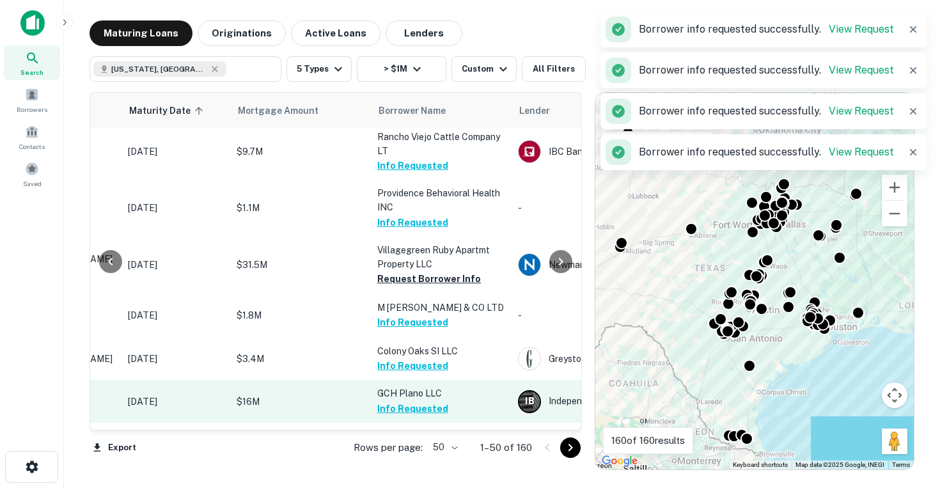
scroll to position [1028, 185]
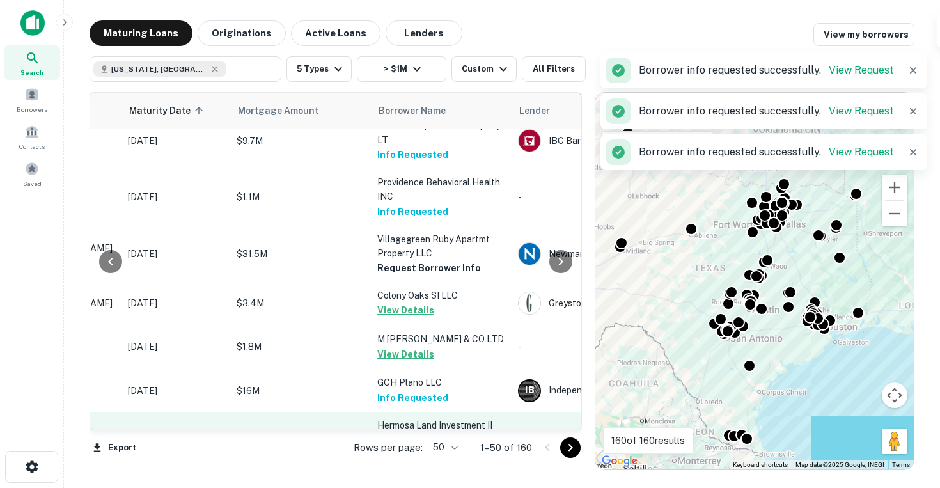
click at [422, 446] on button "Request Borrower Info" at bounding box center [429, 453] width 104 height 15
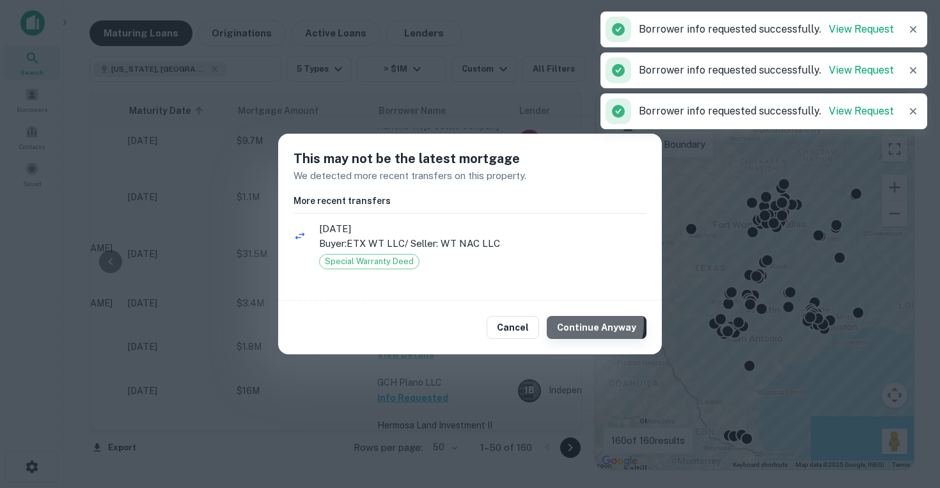
click at [591, 325] on button "Continue Anyway" at bounding box center [597, 327] width 100 height 23
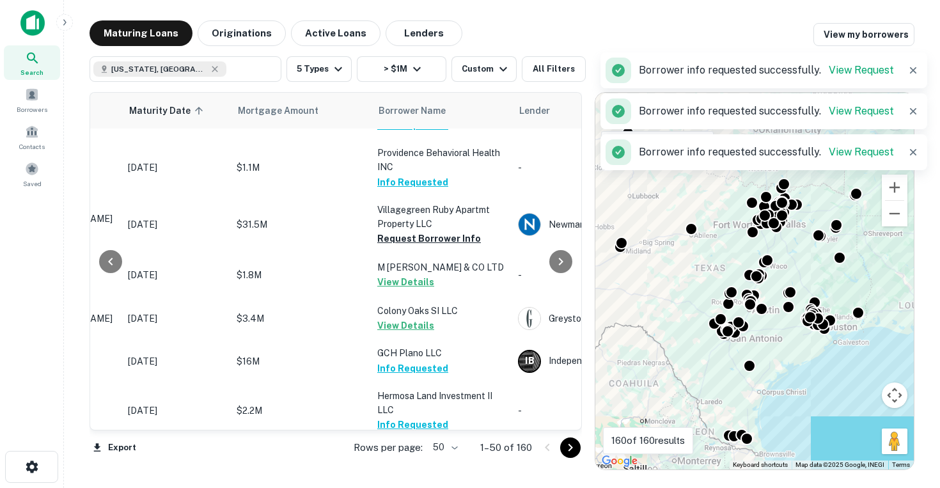
click at [434, 460] on button "Request Borrower Info" at bounding box center [429, 467] width 104 height 15
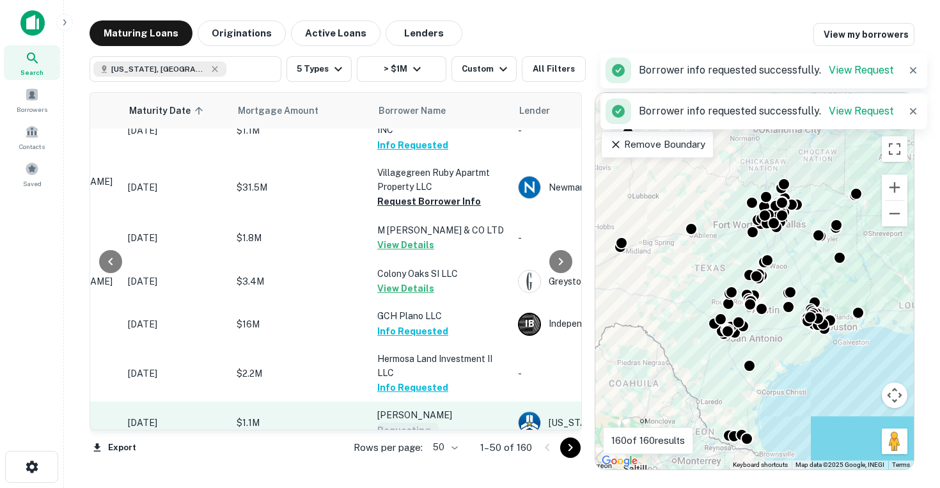
scroll to position [1107, 185]
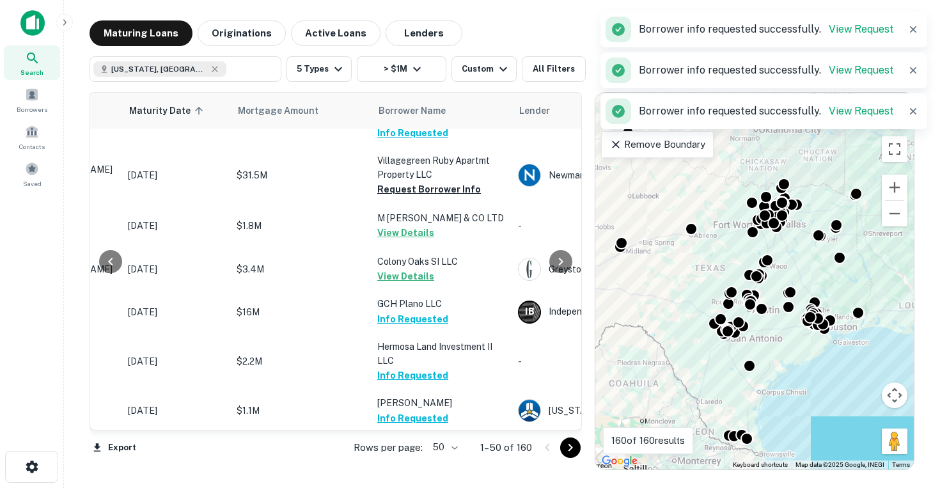
click at [428, 467] on button "Request Borrower Info" at bounding box center [429, 474] width 104 height 15
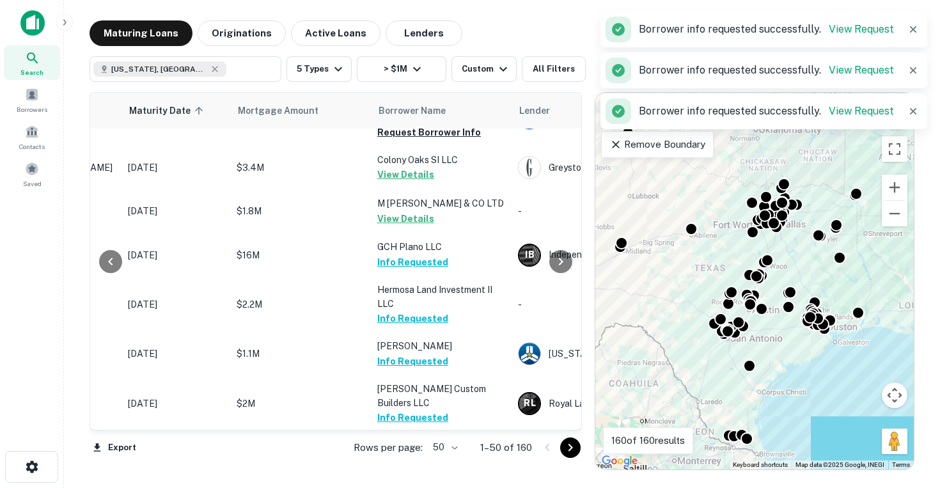
click at [426, 466] on button "Request Borrower Info" at bounding box center [429, 473] width 104 height 15
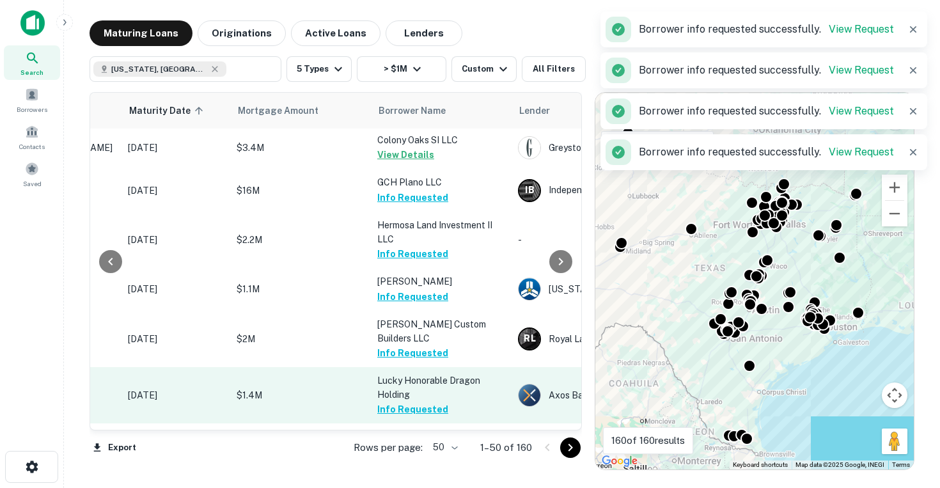
scroll to position [1233, 185]
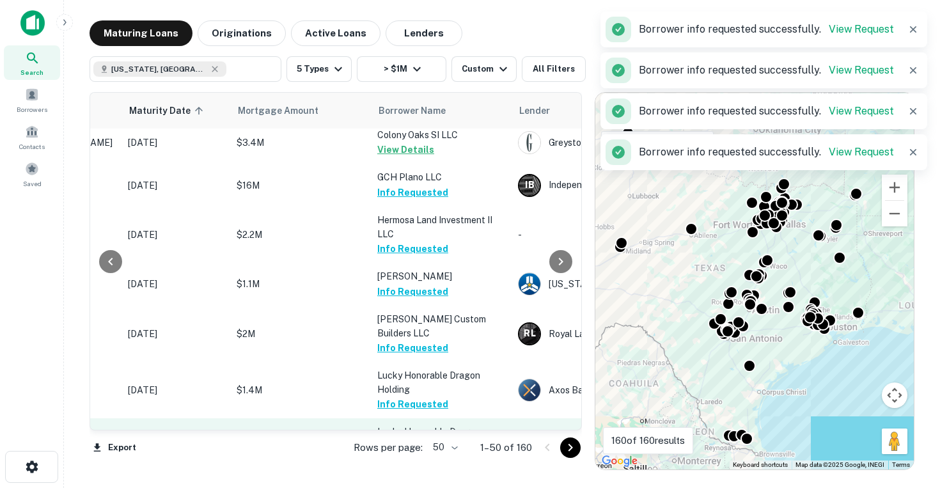
click at [422, 453] on button "Request Borrower Info" at bounding box center [429, 460] width 104 height 15
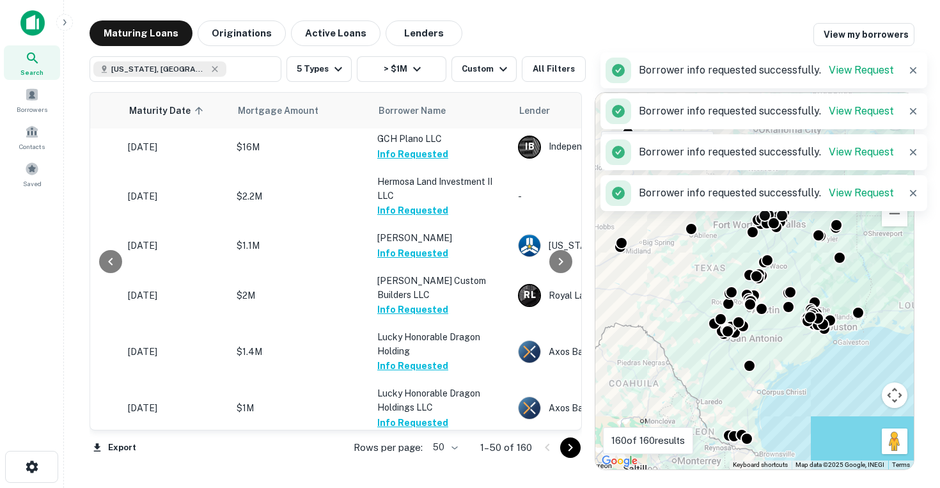
click at [422, 457] on button "Request Borrower Info" at bounding box center [429, 464] width 104 height 15
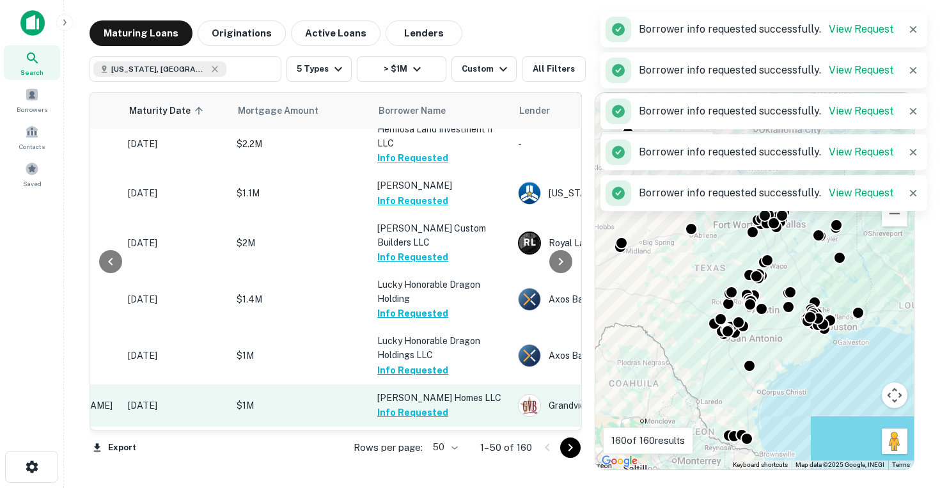
scroll to position [1327, 185]
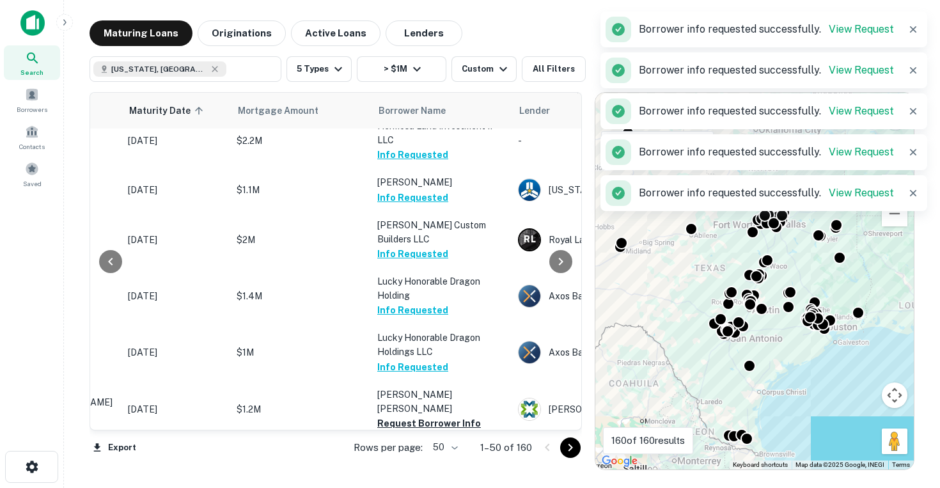
scroll to position [1334, 185]
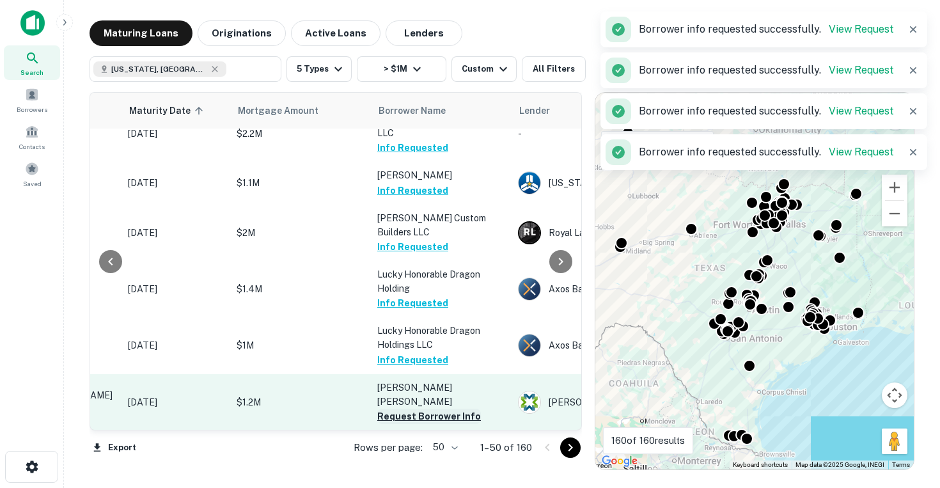
click at [422, 409] on button "Request Borrower Info" at bounding box center [429, 416] width 104 height 15
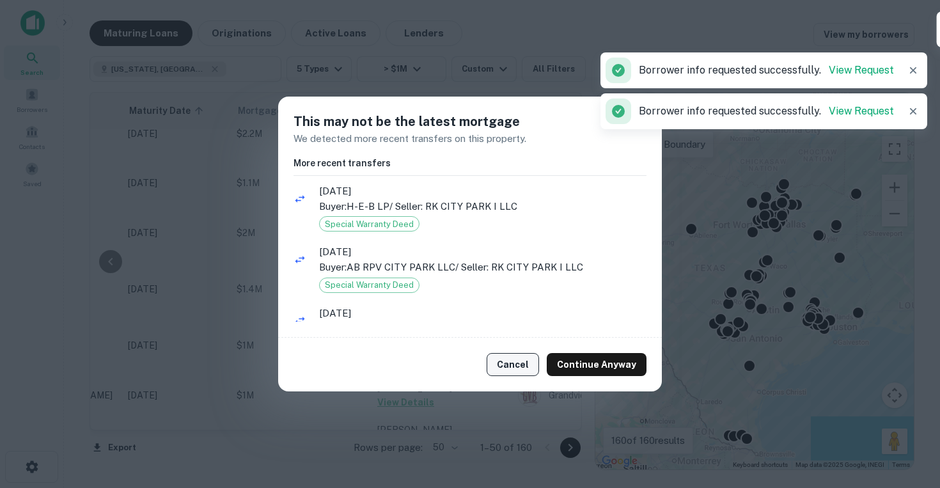
click at [523, 363] on button "Cancel" at bounding box center [513, 364] width 52 height 23
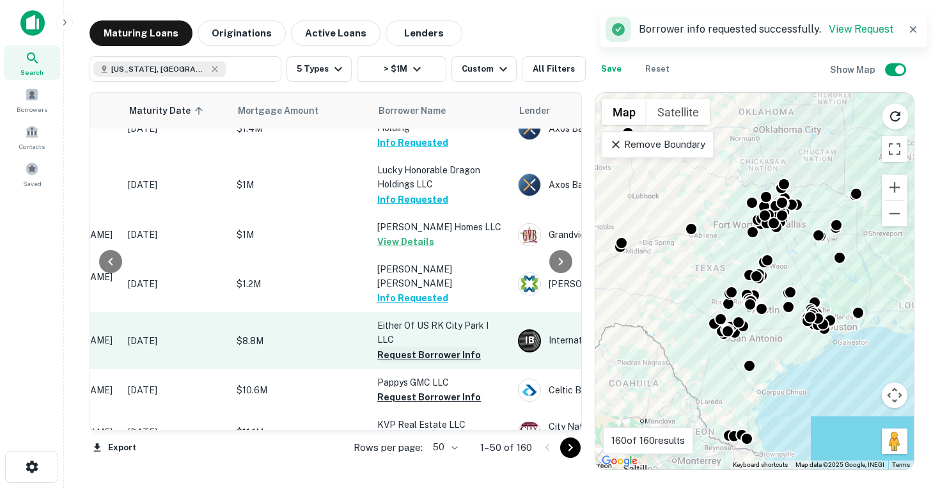
scroll to position [1507, 185]
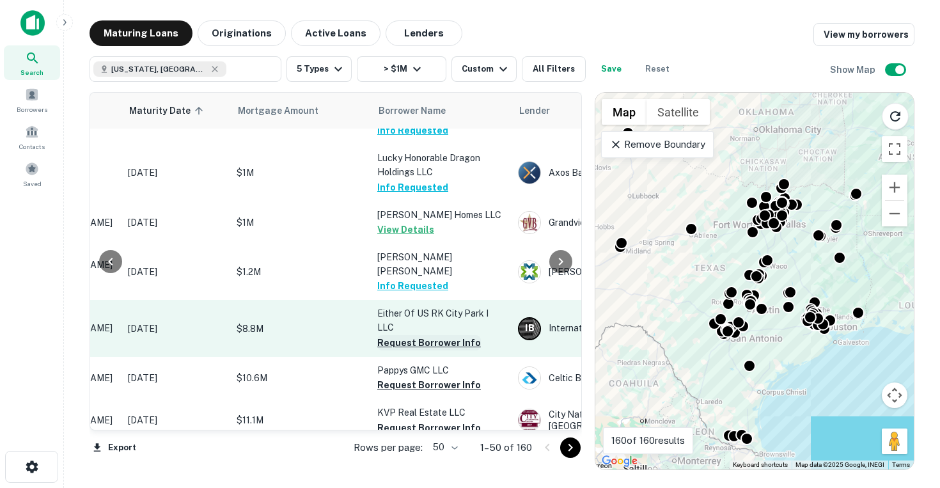
click at [427, 335] on button "Request Borrower Info" at bounding box center [429, 342] width 104 height 15
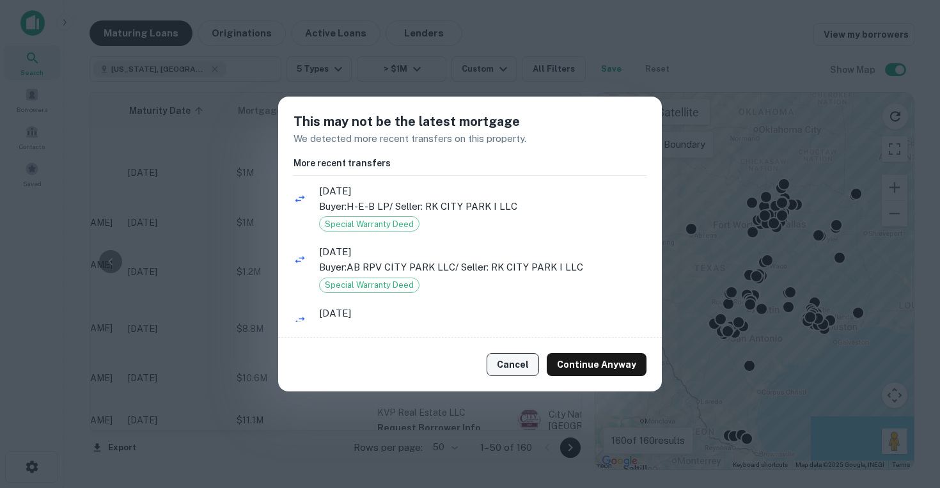
click at [517, 368] on button "Cancel" at bounding box center [513, 364] width 52 height 23
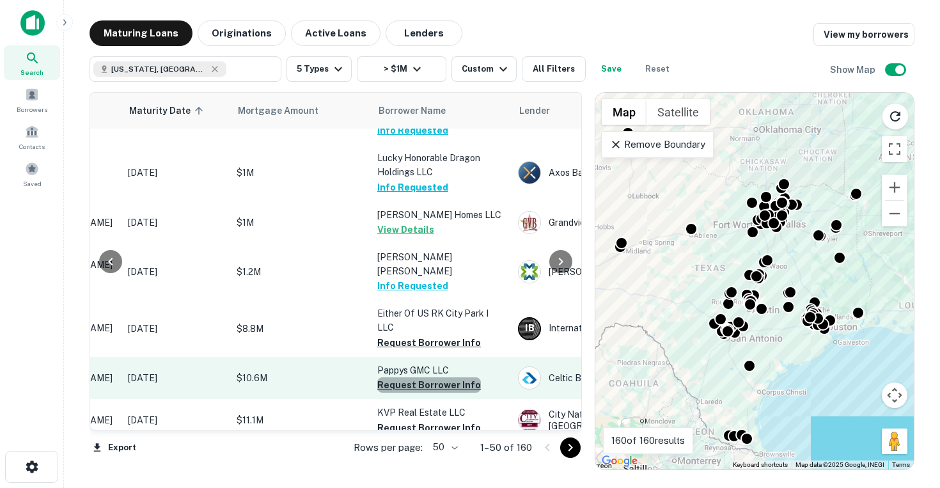
click at [440, 377] on button "Request Borrower Info" at bounding box center [429, 384] width 104 height 15
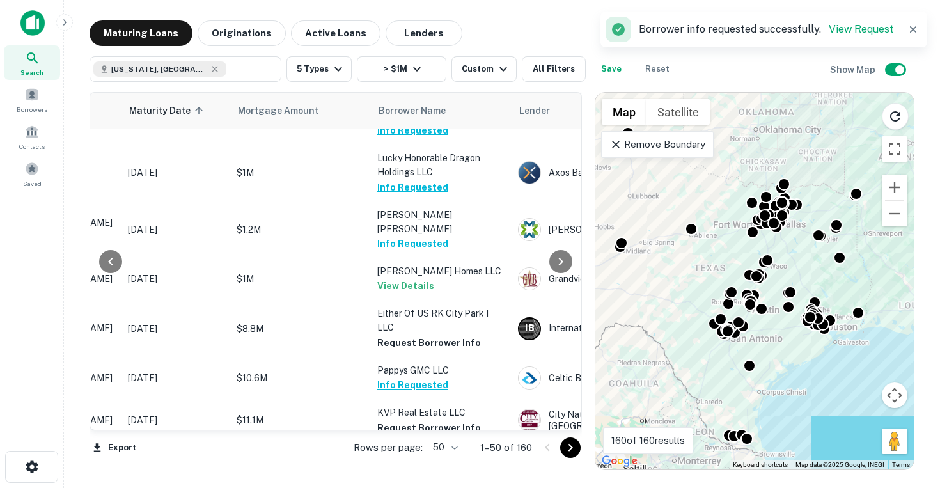
scroll to position [1529, 185]
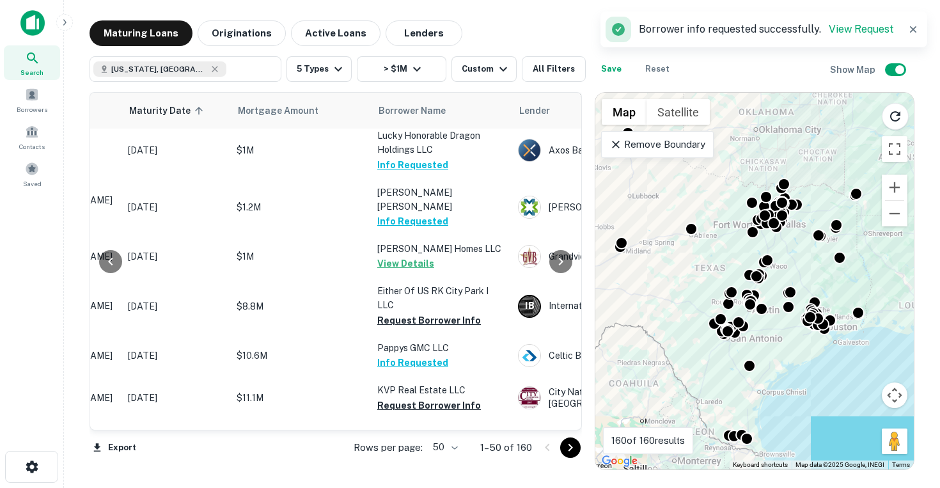
click at [434, 485] on button "Request Borrower Info" at bounding box center [429, 492] width 104 height 15
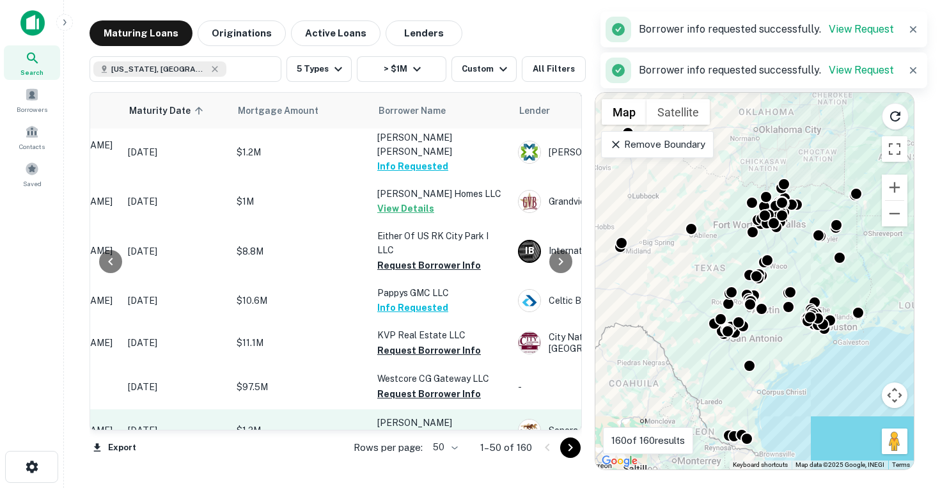
scroll to position [1591, 185]
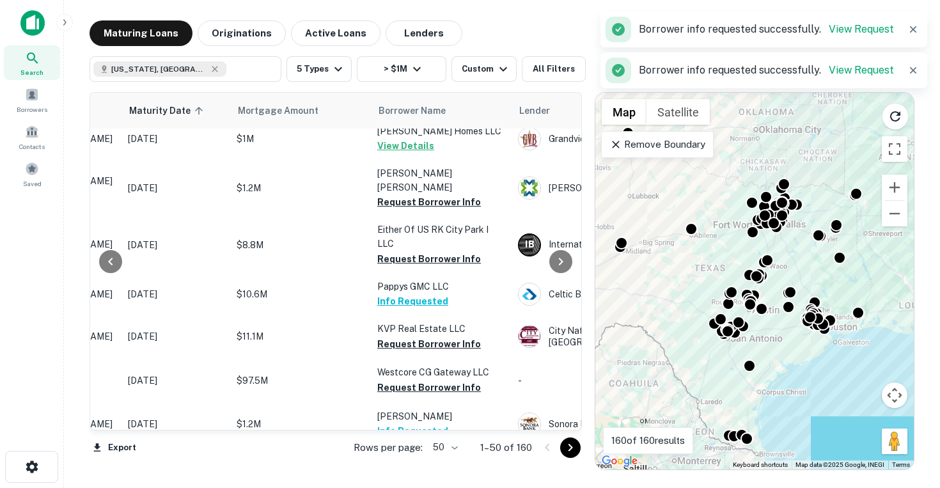
click at [422, 466] on button "Request Borrower Info" at bounding box center [429, 473] width 104 height 15
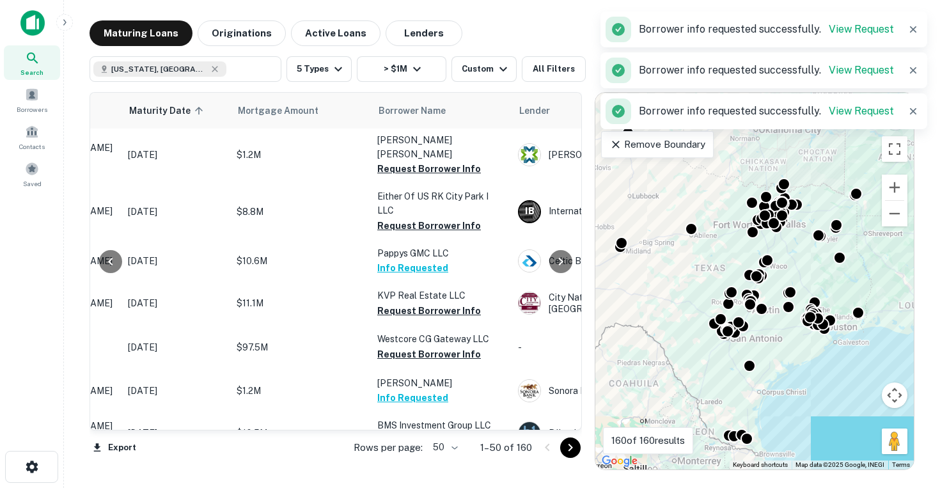
click at [415, 487] on button "Request Borrower Info" at bounding box center [429, 496] width 104 height 15
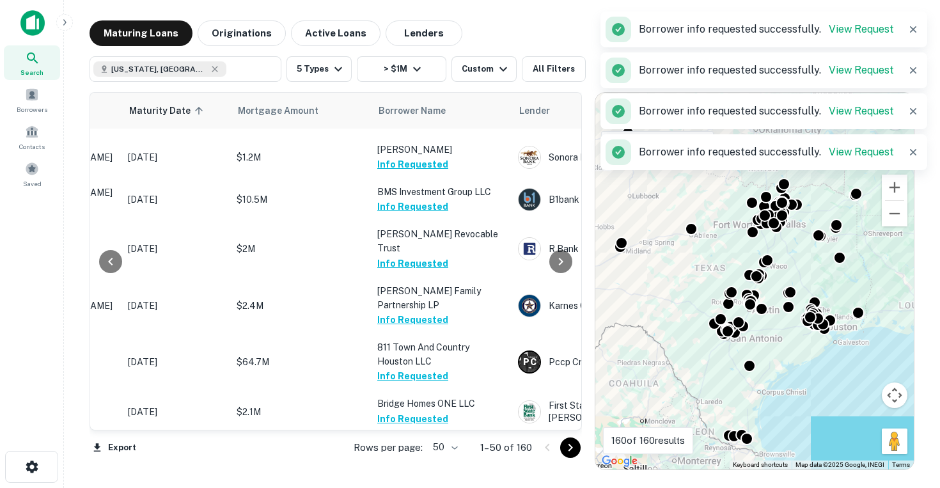
scroll to position [1916, 185]
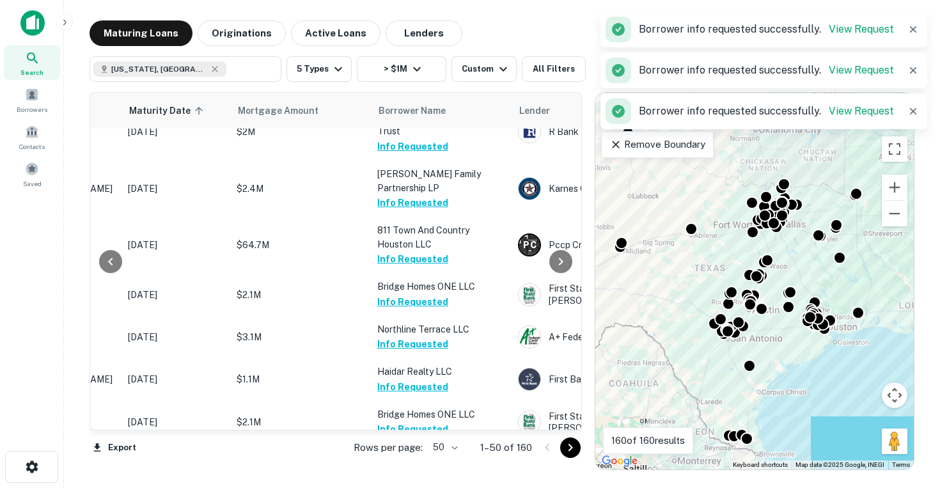
click at [571, 448] on icon "Go to next page" at bounding box center [570, 448] width 4 height 8
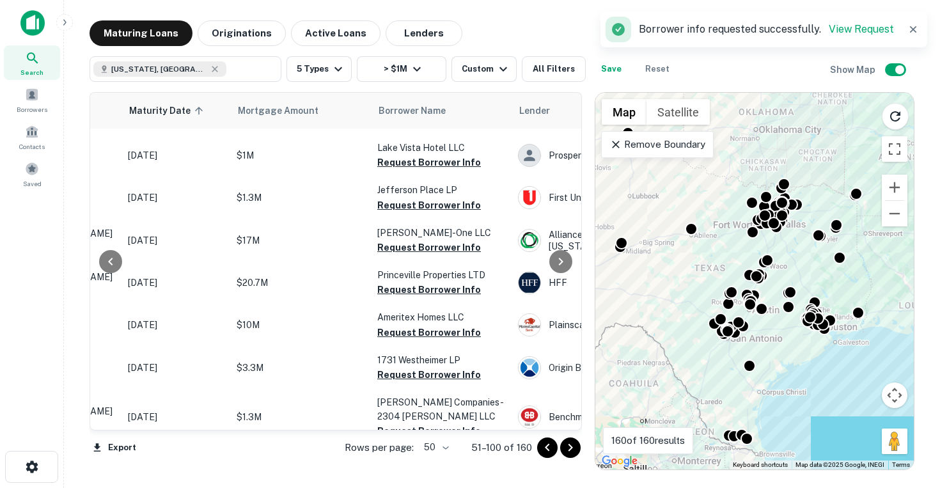
scroll to position [0, 185]
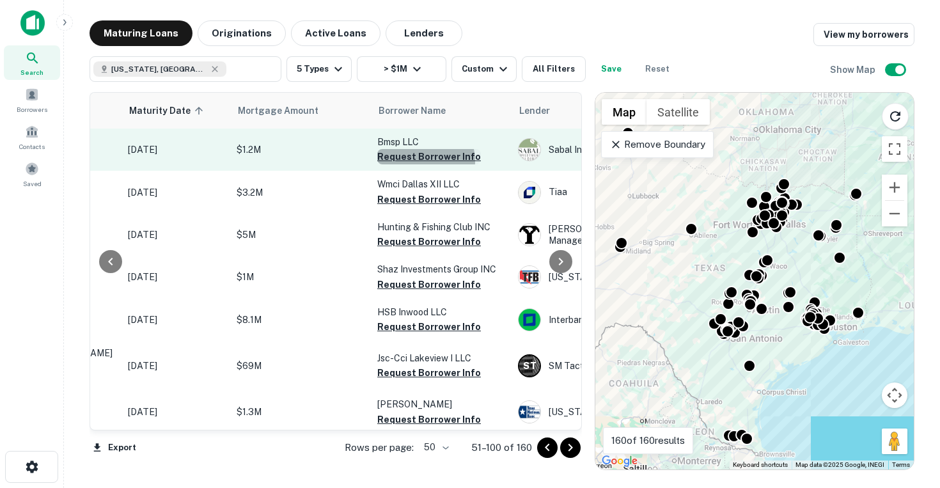
click at [423, 161] on button "Request Borrower Info" at bounding box center [429, 156] width 104 height 15
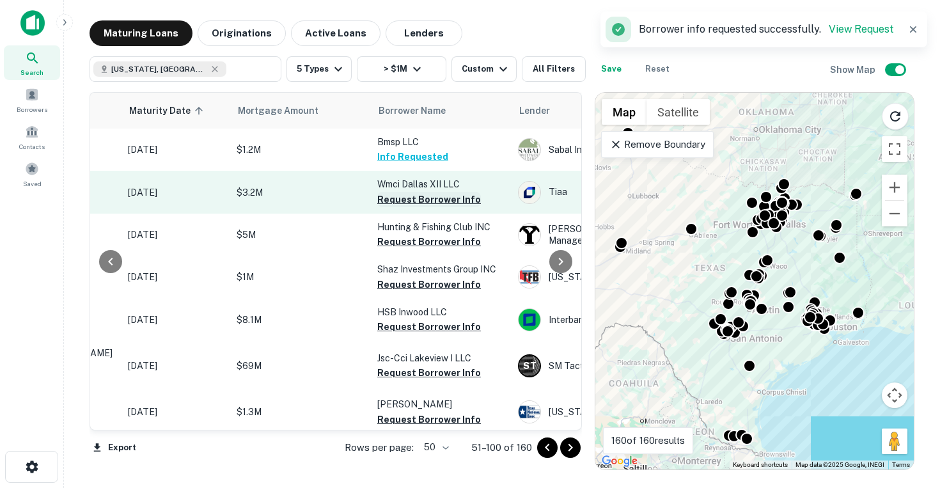
click at [411, 200] on button "Request Borrower Info" at bounding box center [429, 199] width 104 height 15
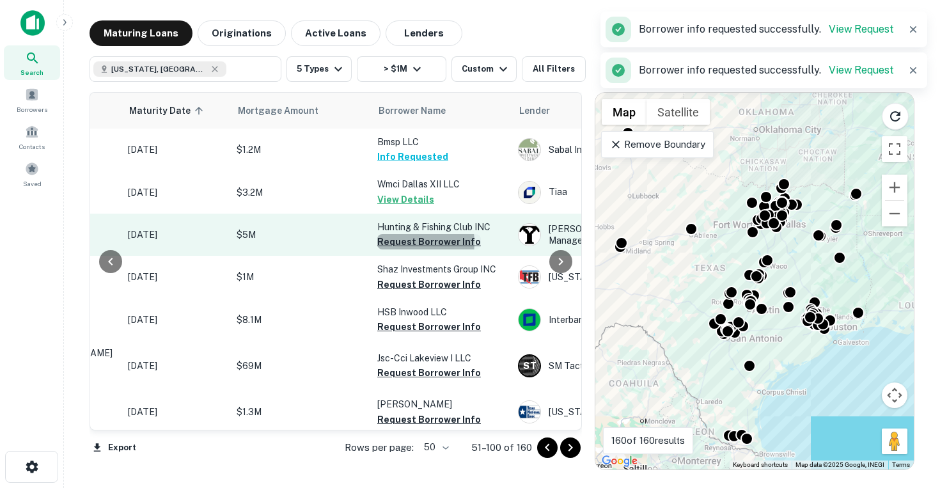
click at [409, 242] on button "Request Borrower Info" at bounding box center [429, 241] width 104 height 15
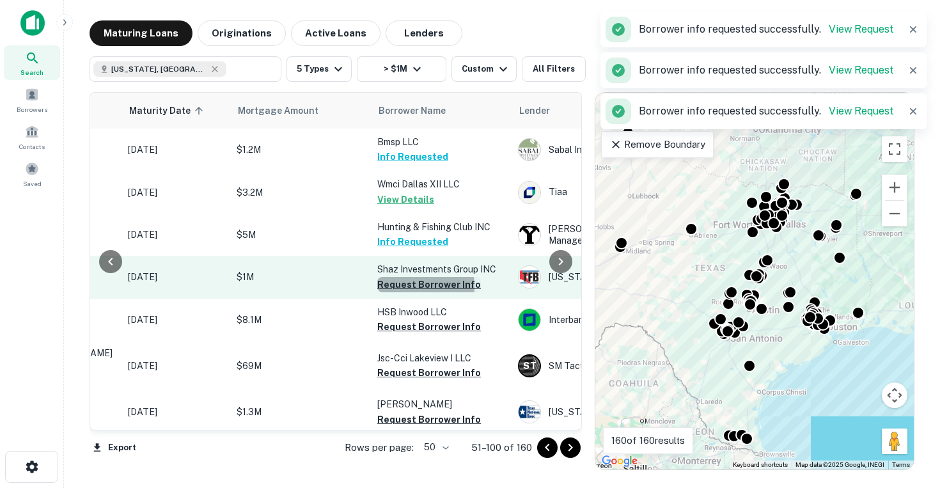
click at [408, 287] on button "Request Borrower Info" at bounding box center [429, 284] width 104 height 15
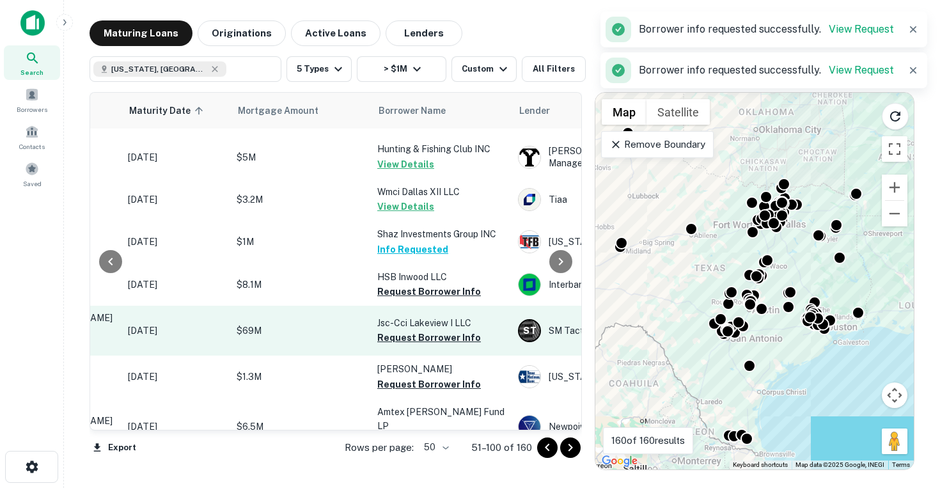
scroll to position [37, 185]
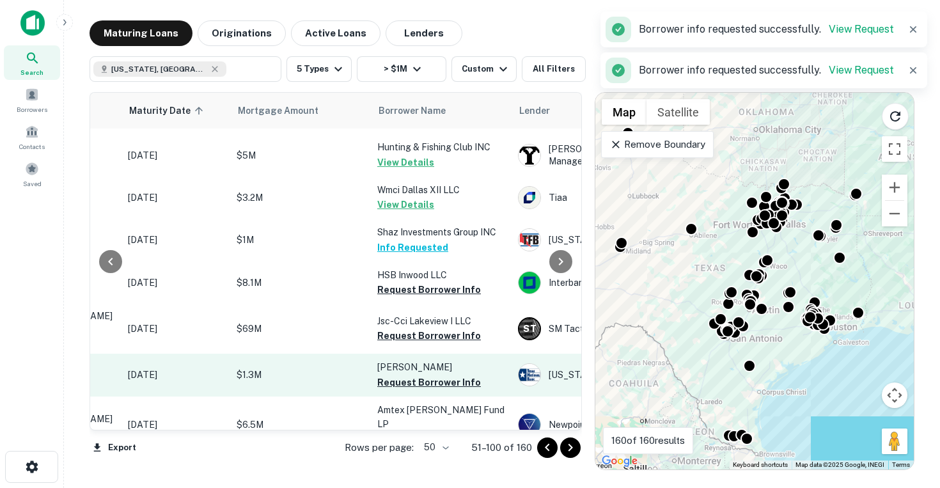
click at [414, 366] on p "[PERSON_NAME]" at bounding box center [441, 367] width 128 height 14
click at [411, 375] on button "Request Borrower Info" at bounding box center [429, 382] width 104 height 15
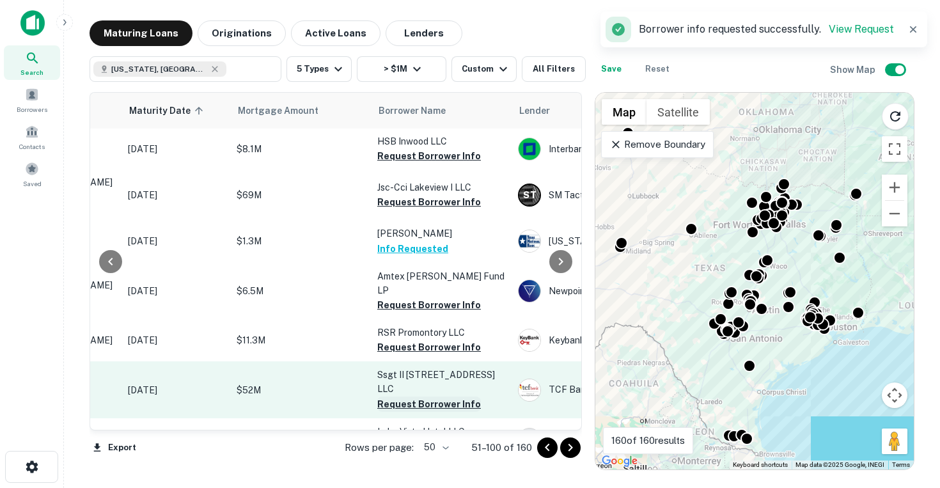
scroll to position [197, 185]
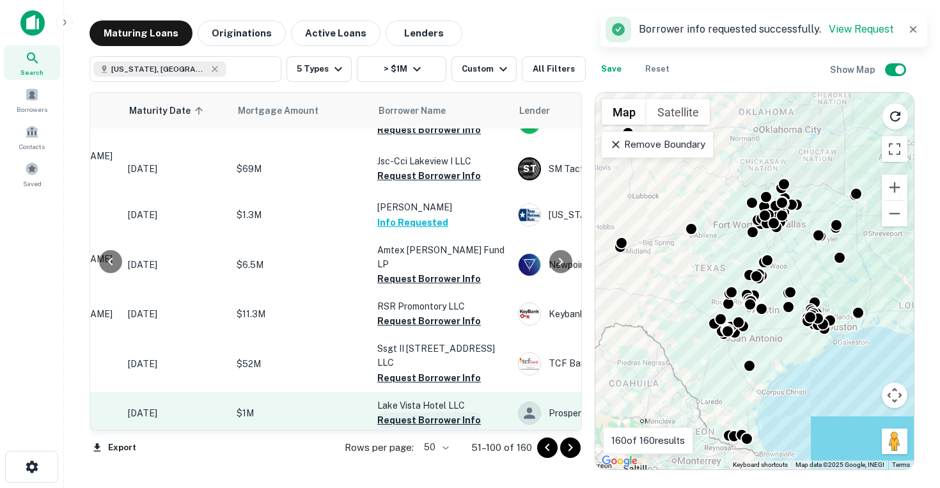
click at [411, 413] on button "Request Borrower Info" at bounding box center [429, 420] width 104 height 15
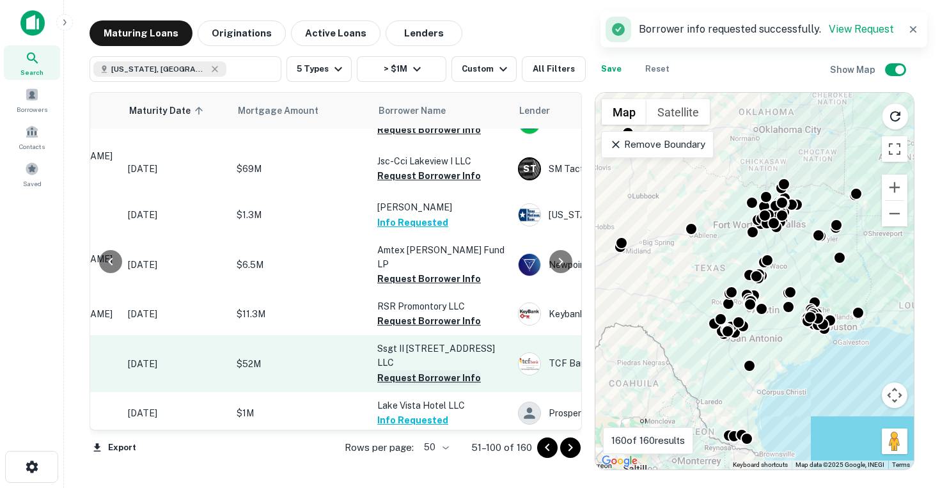
scroll to position [266, 185]
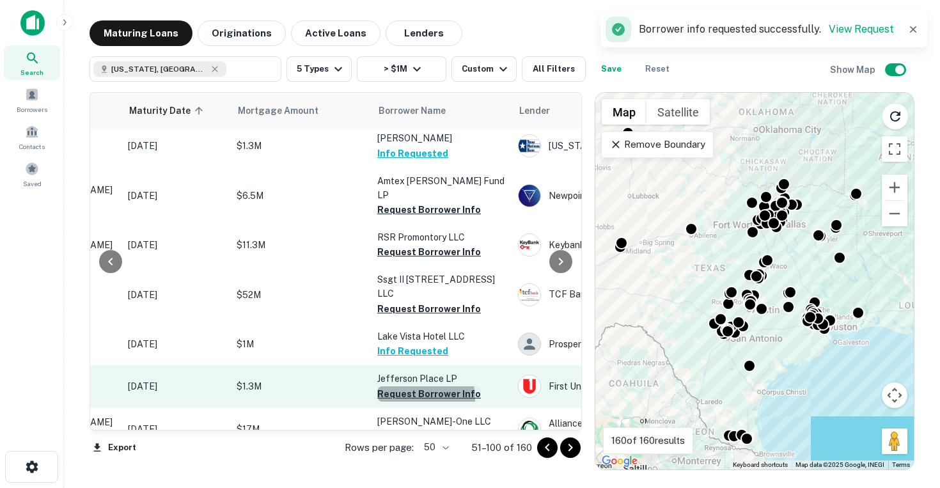
click at [416, 386] on button "Request Borrower Info" at bounding box center [429, 393] width 104 height 15
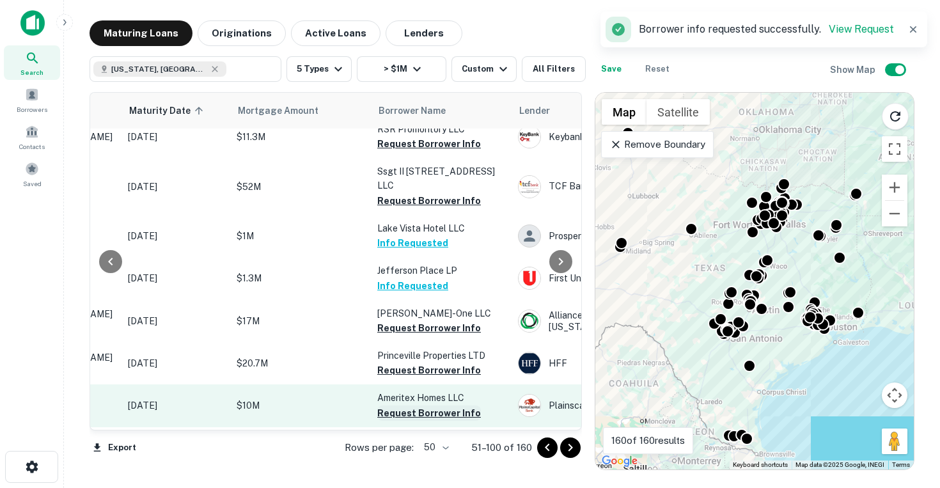
scroll to position [436, 185]
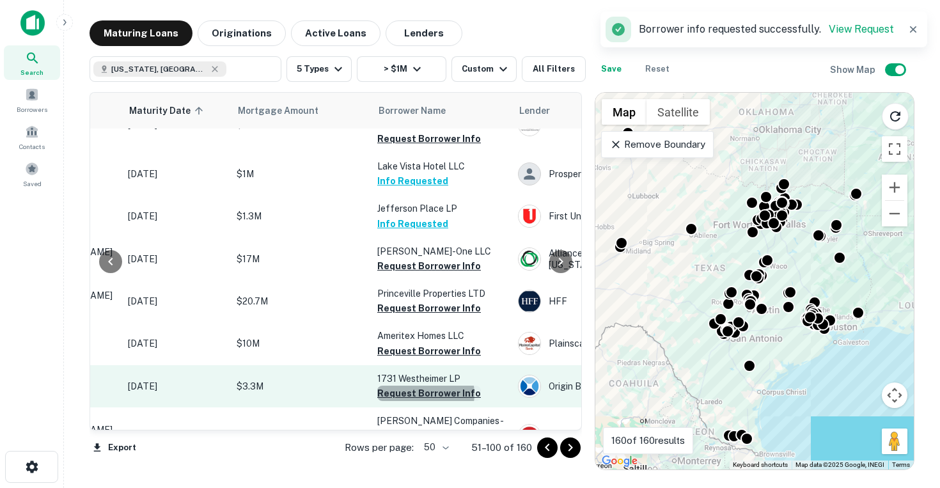
click at [423, 386] on button "Request Borrower Info" at bounding box center [429, 393] width 104 height 15
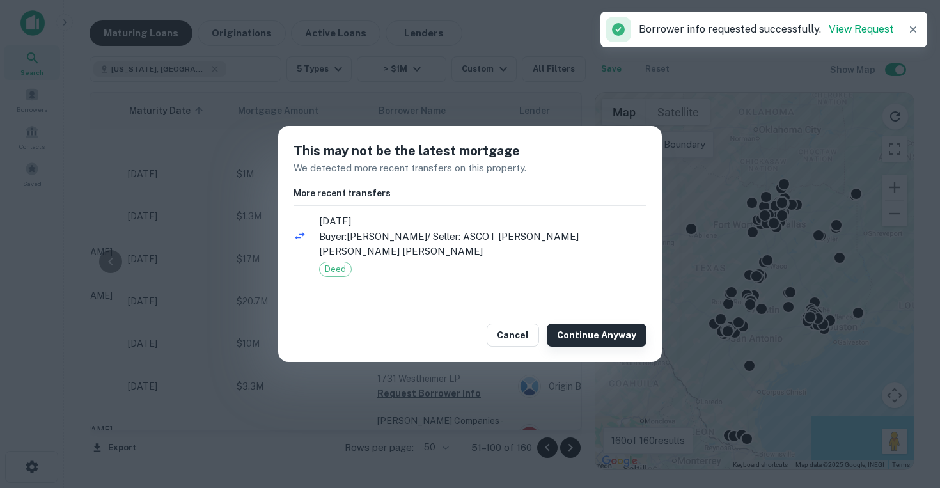
click at [583, 338] on button "Continue Anyway" at bounding box center [597, 335] width 100 height 23
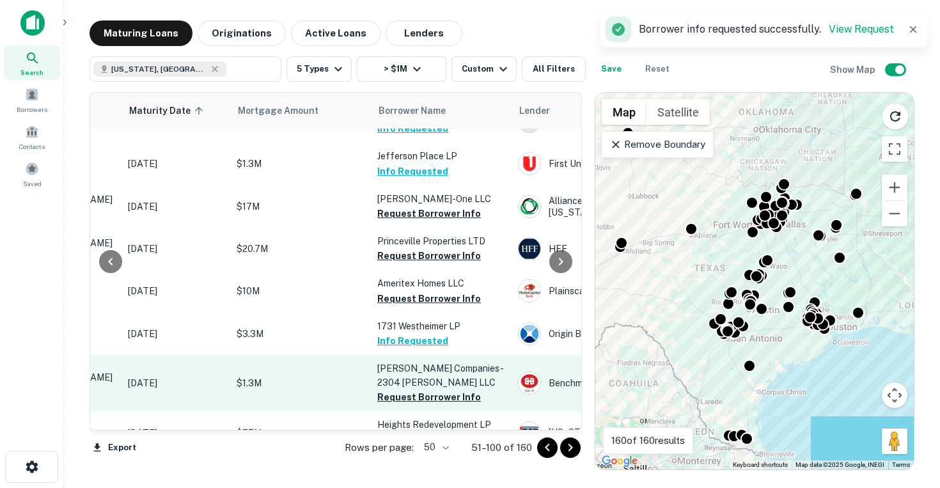
scroll to position [481, 185]
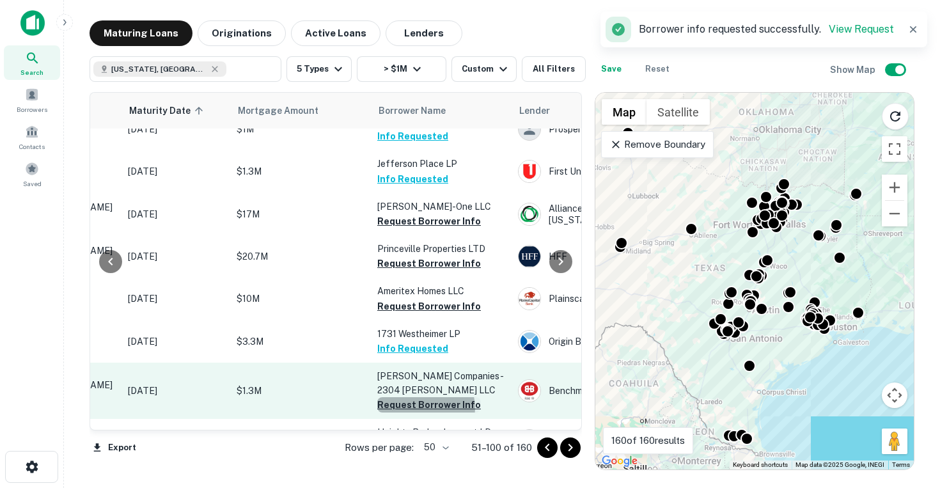
click at [425, 397] on button "Request Borrower Info" at bounding box center [429, 404] width 104 height 15
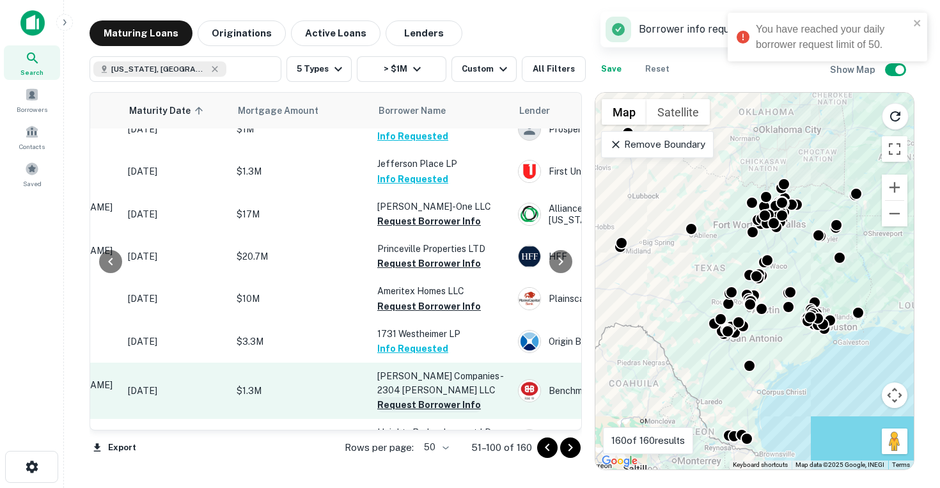
scroll to position [560, 185]
